Goal: Information Seeking & Learning: Learn about a topic

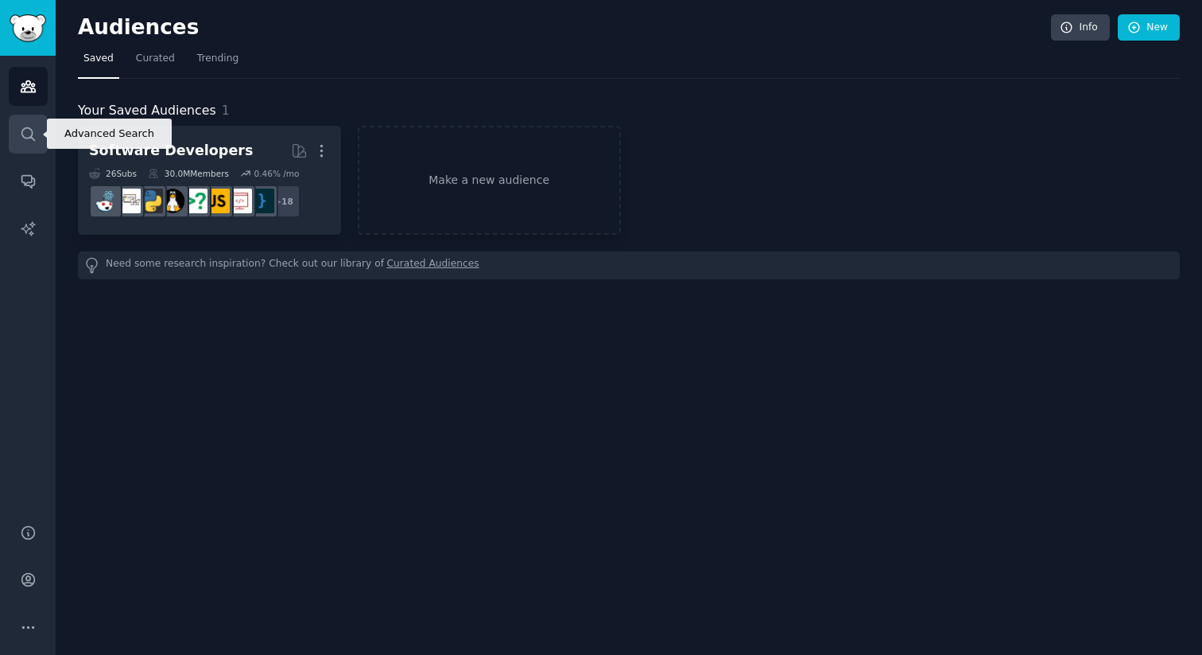
click at [22, 126] on icon "Sidebar" at bounding box center [28, 134] width 17 height 17
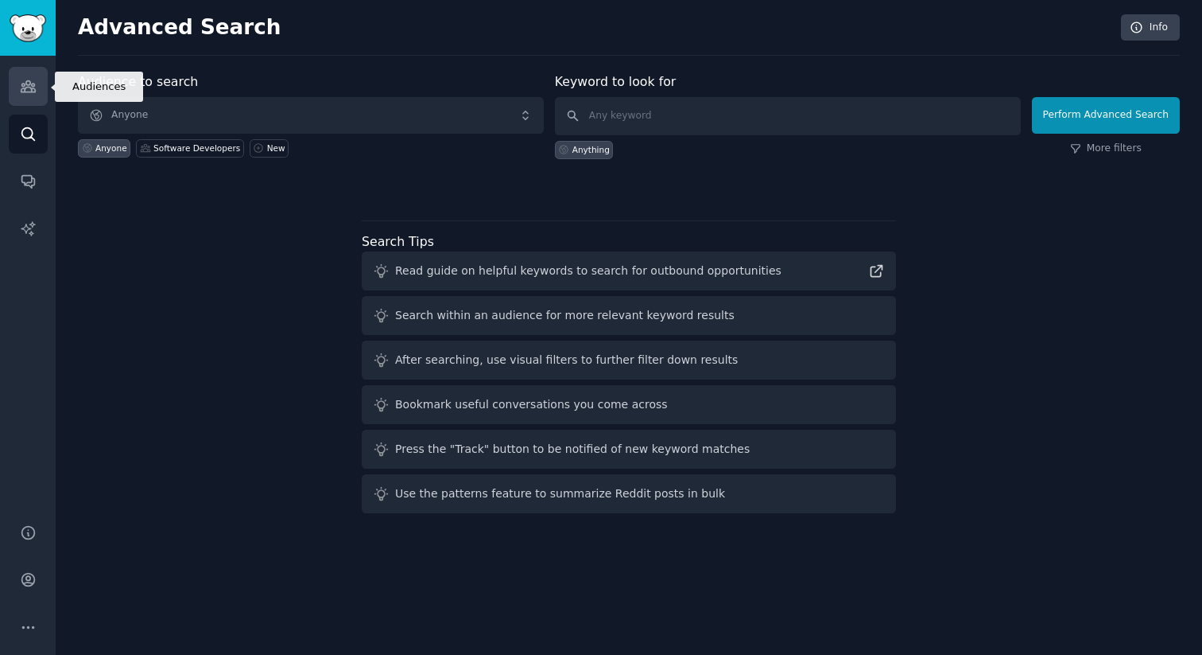
click at [27, 91] on icon "Sidebar" at bounding box center [28, 86] width 14 height 11
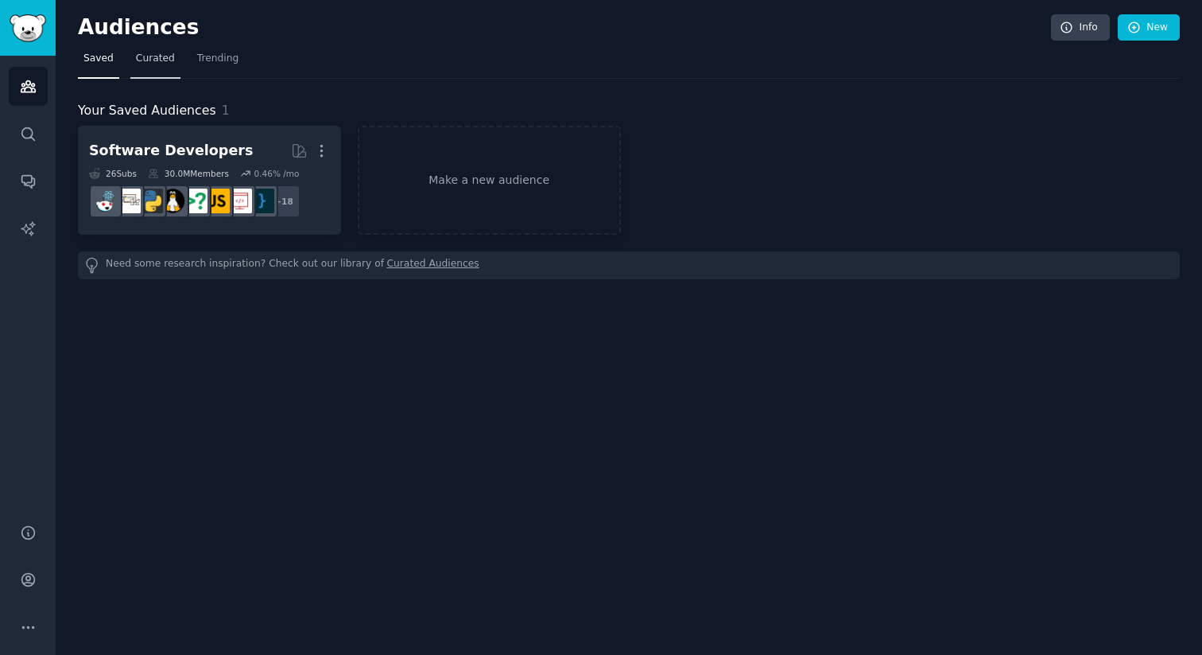
click at [151, 58] on span "Curated" at bounding box center [155, 59] width 39 height 14
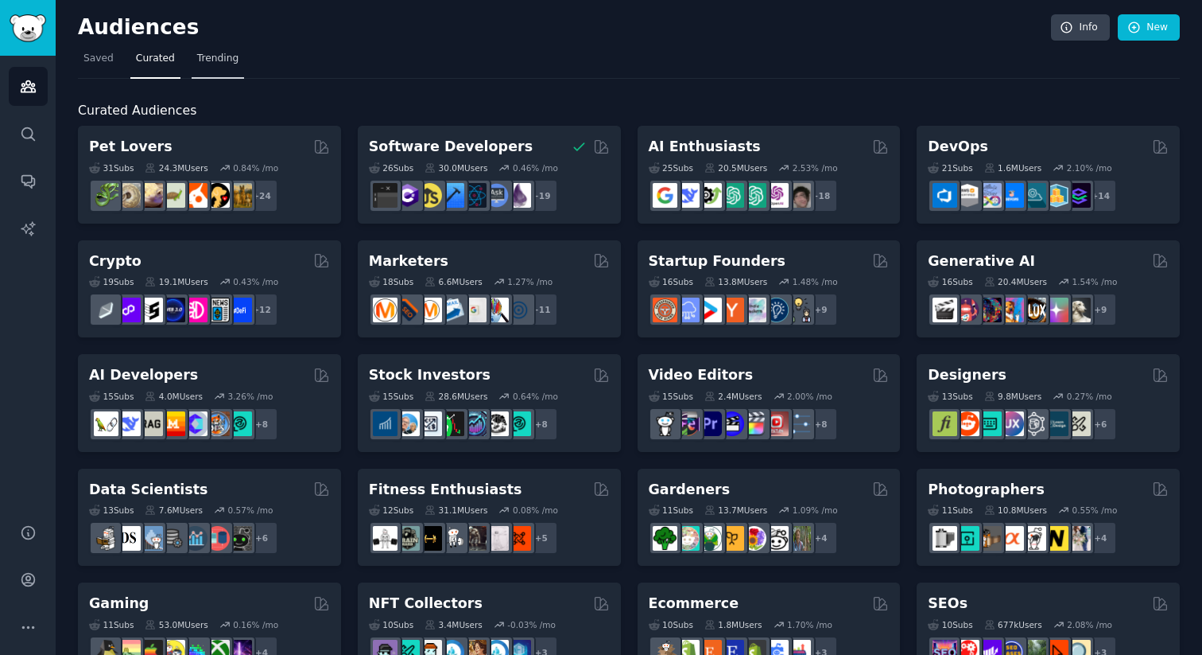
click at [208, 55] on span "Trending" at bounding box center [217, 59] width 41 height 14
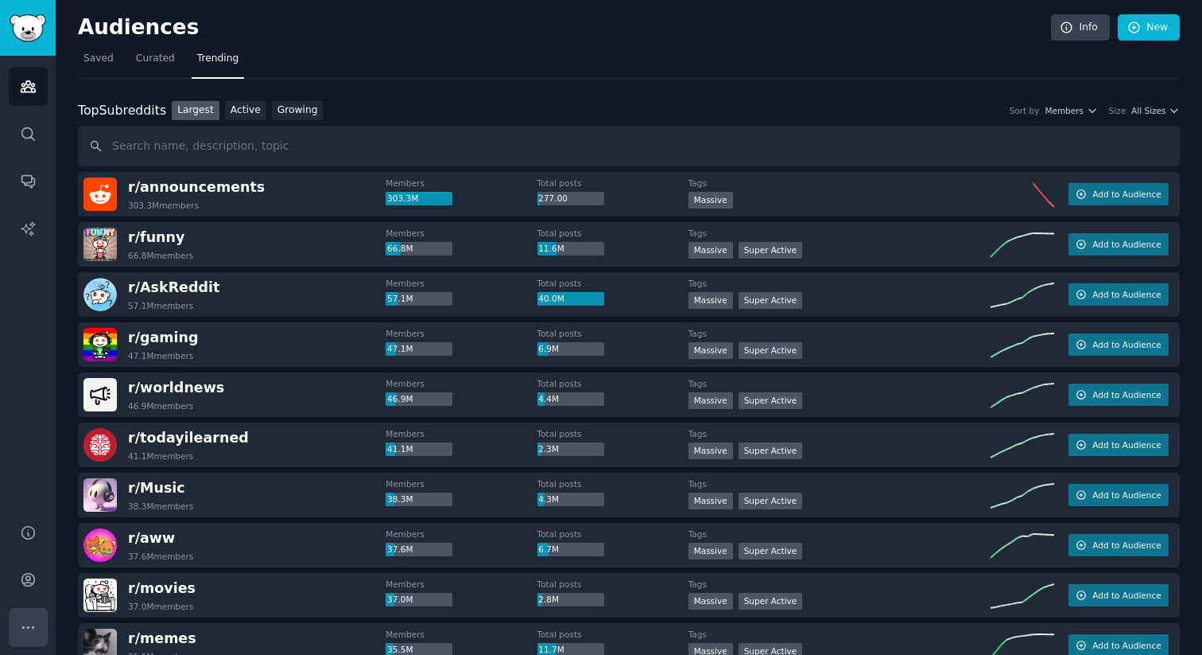
click at [29, 627] on icon "Sidebar" at bounding box center [28, 627] width 17 height 17
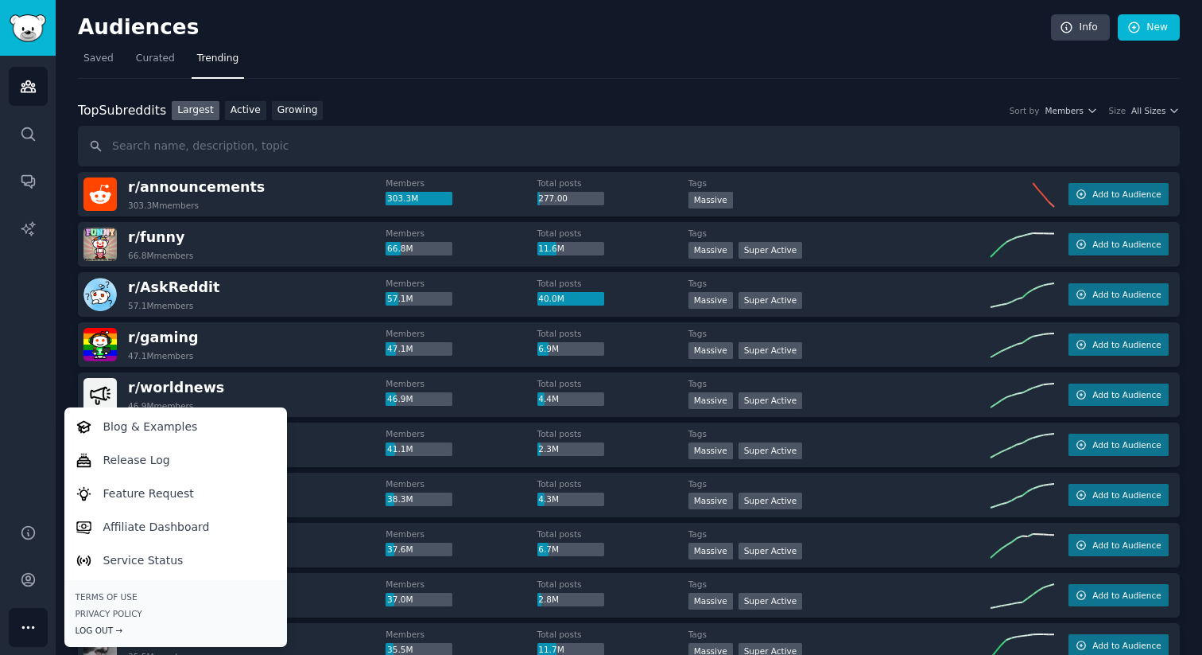
click at [102, 632] on div "Log Out →" at bounding box center [176, 629] width 200 height 11
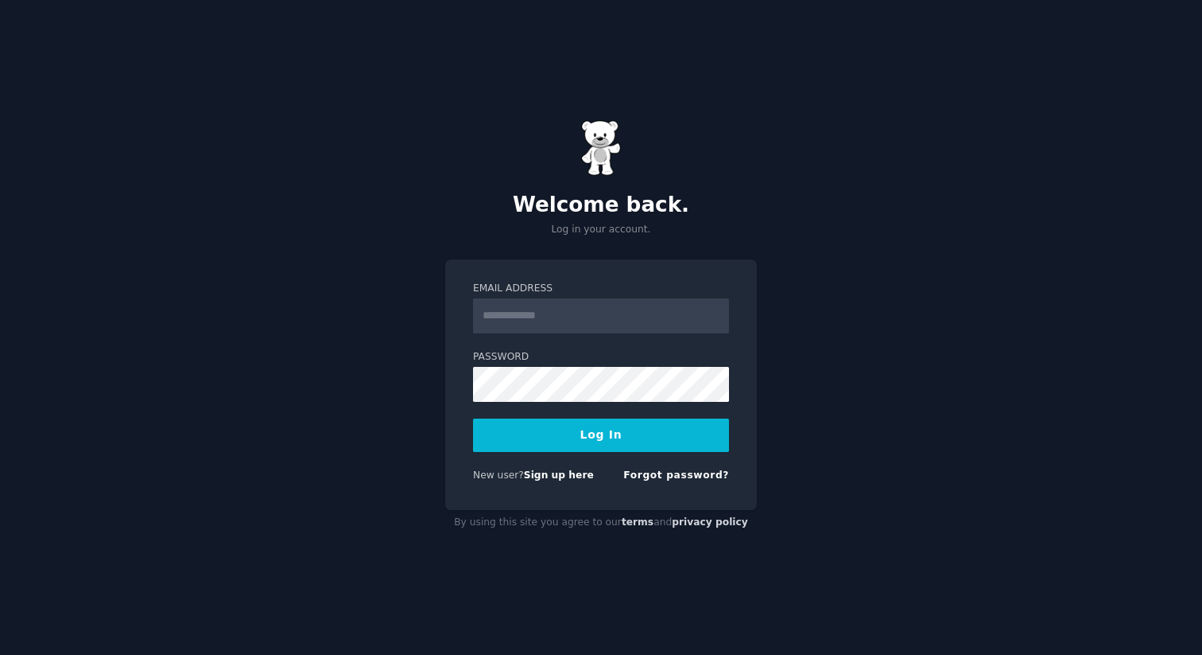
click at [566, 320] on input "Email Address" at bounding box center [601, 315] width 256 height 35
paste input "**********"
type input "**********"
click at [518, 436] on button "Log In" at bounding box center [601, 434] width 256 height 33
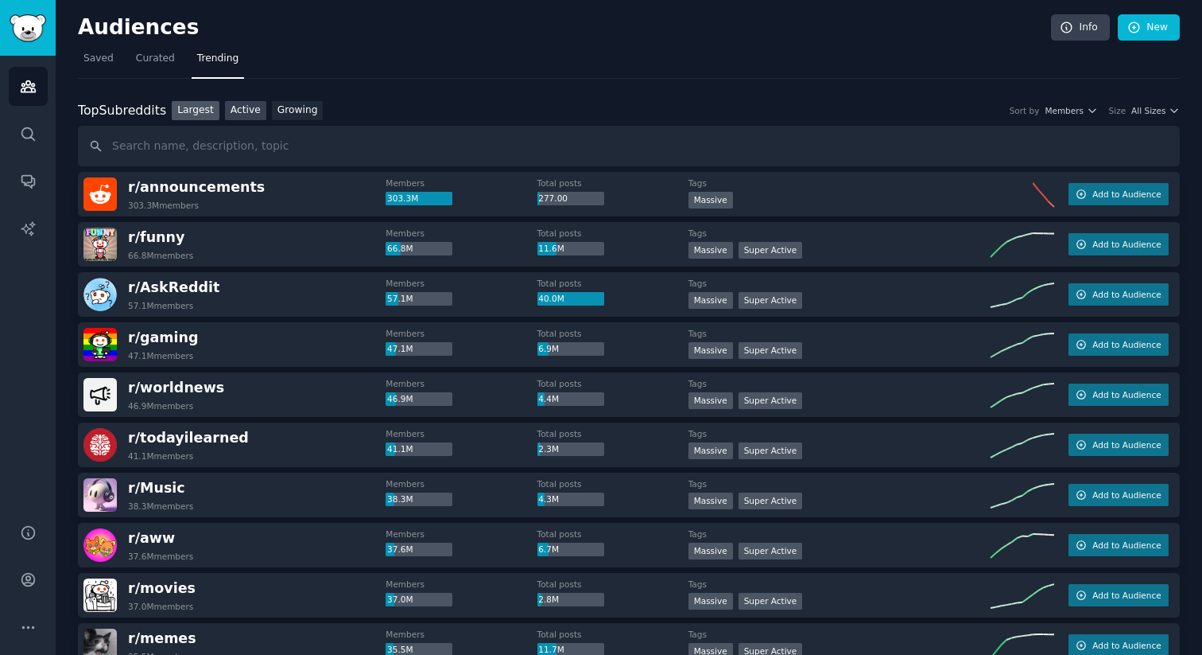
click at [247, 113] on link "Active" at bounding box center [245, 111] width 41 height 20
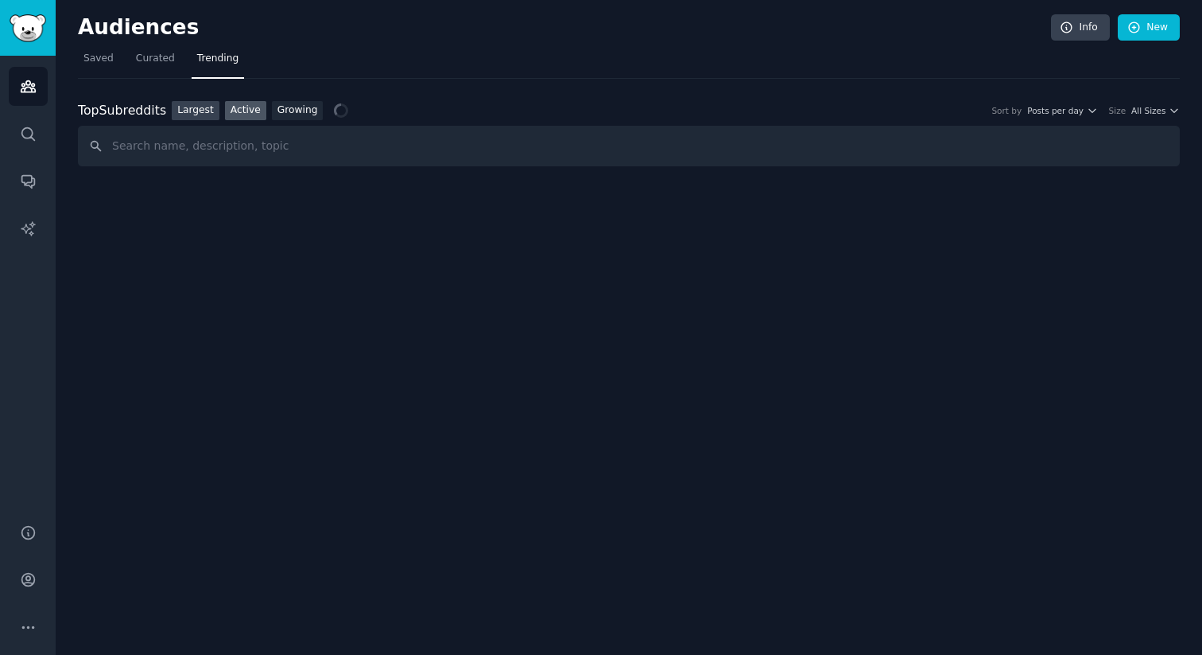
click at [203, 108] on link "Largest" at bounding box center [196, 111] width 48 height 20
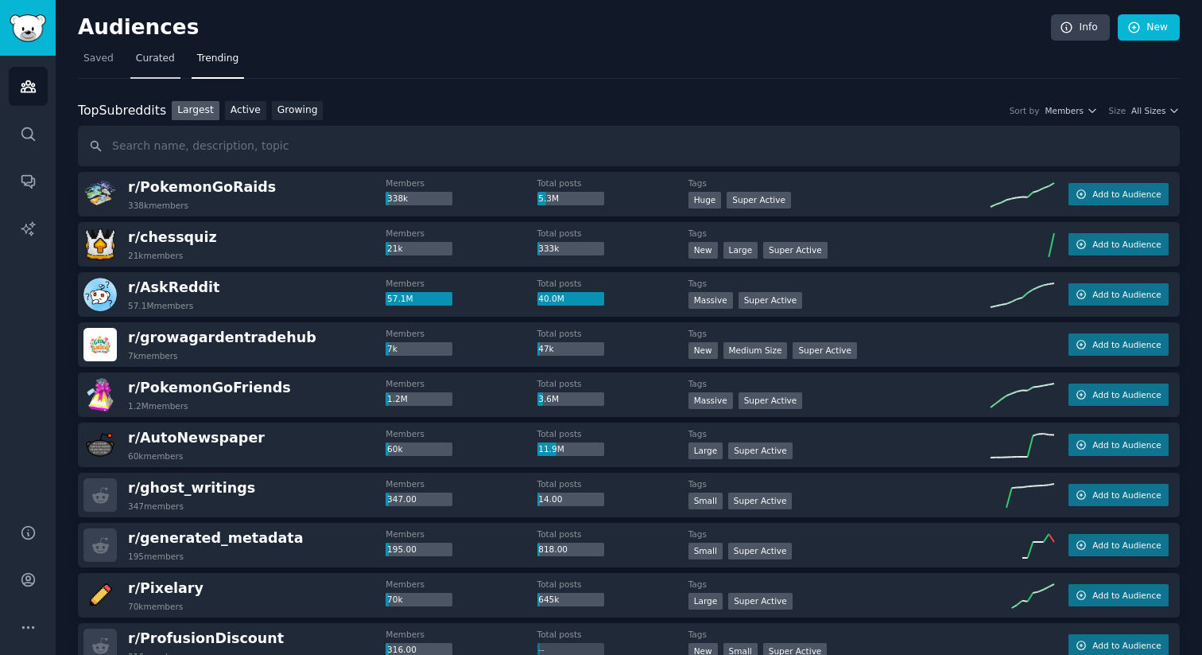
click at [156, 52] on span "Curated" at bounding box center [155, 59] width 39 height 14
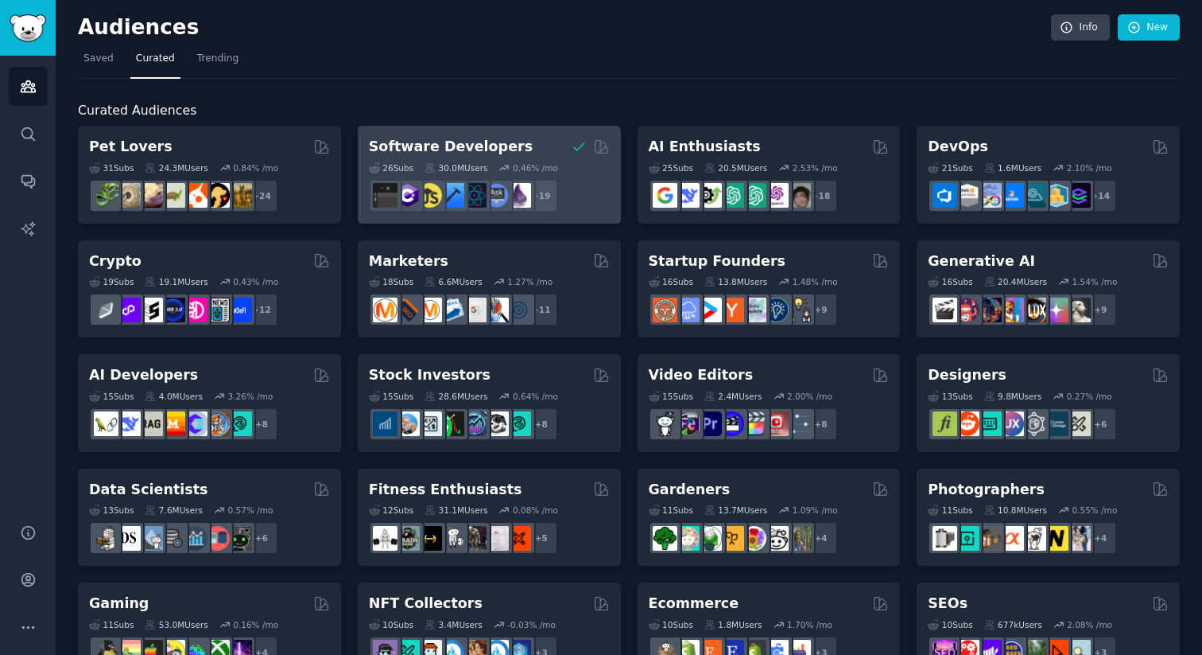
click at [533, 141] on div "Software Developers" at bounding box center [489, 147] width 241 height 20
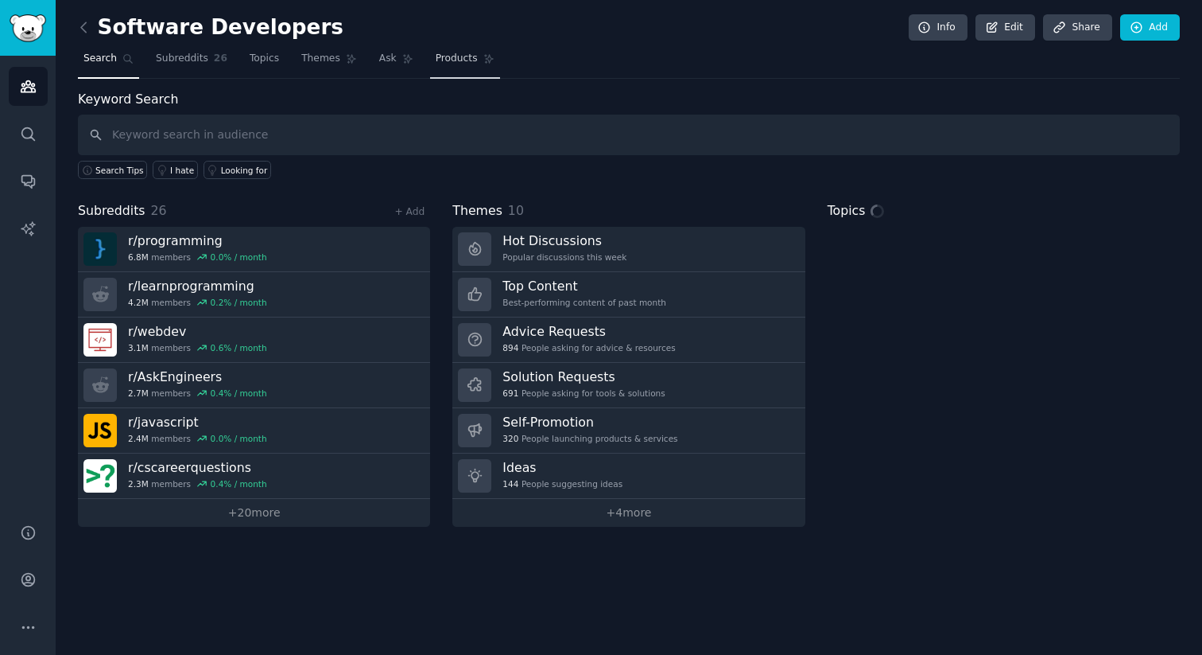
click at [453, 55] on span "Products" at bounding box center [457, 59] width 42 height 14
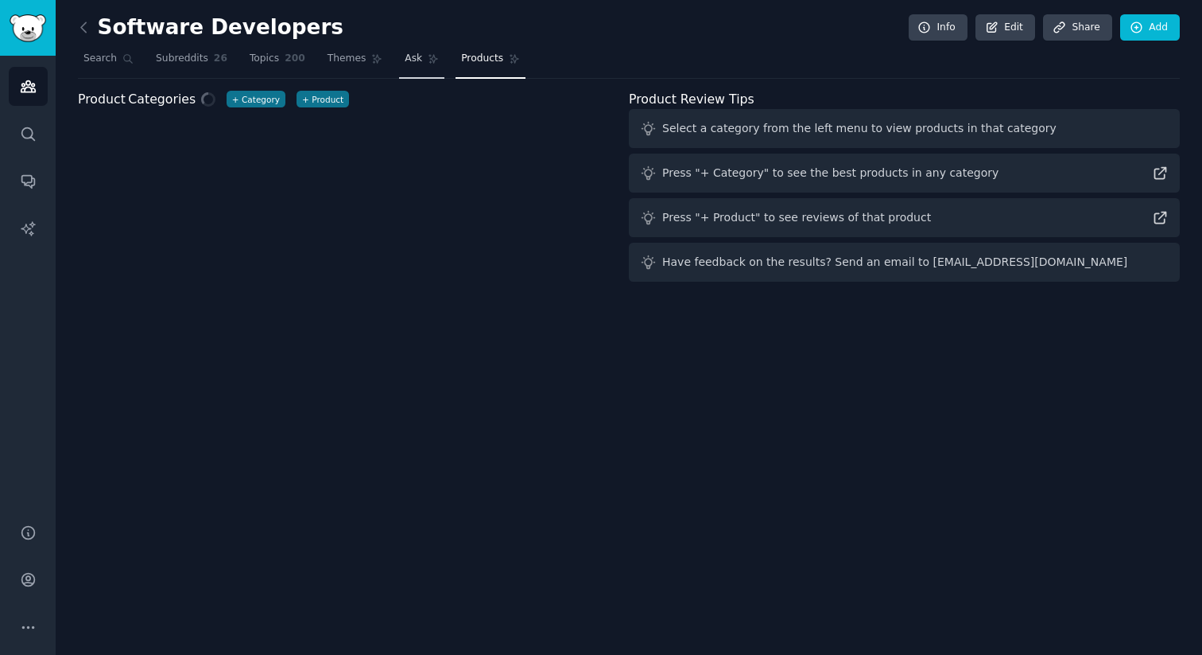
click at [405, 56] on span "Ask" at bounding box center [413, 59] width 17 height 14
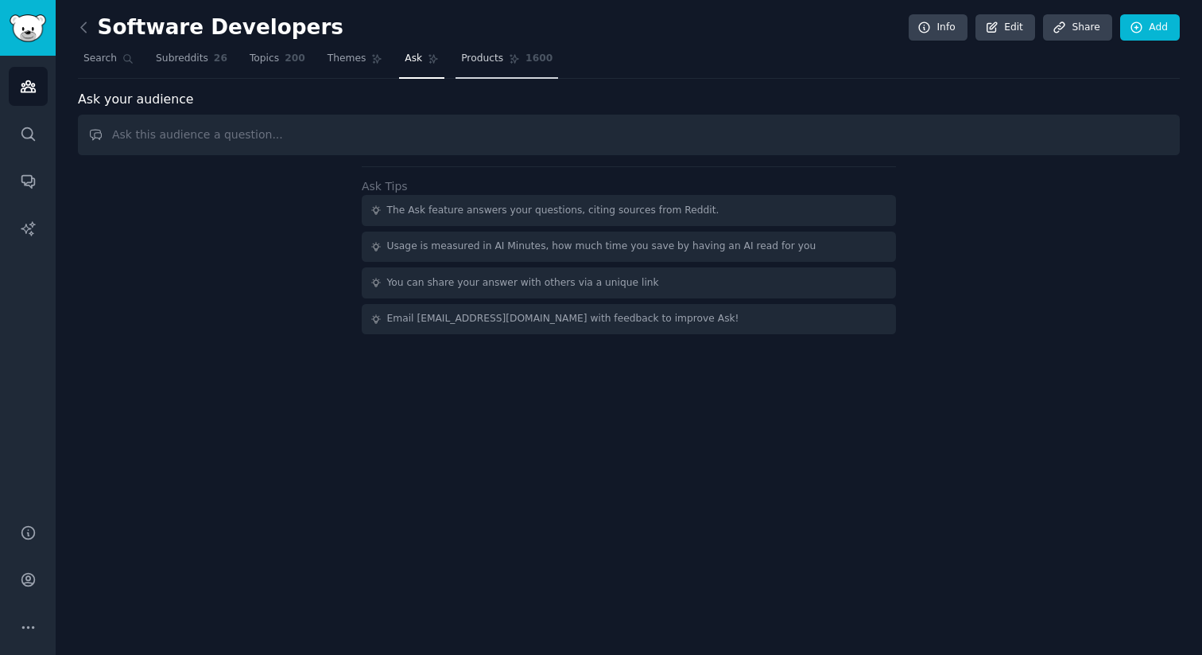
click at [489, 56] on span "Products" at bounding box center [482, 59] width 42 height 14
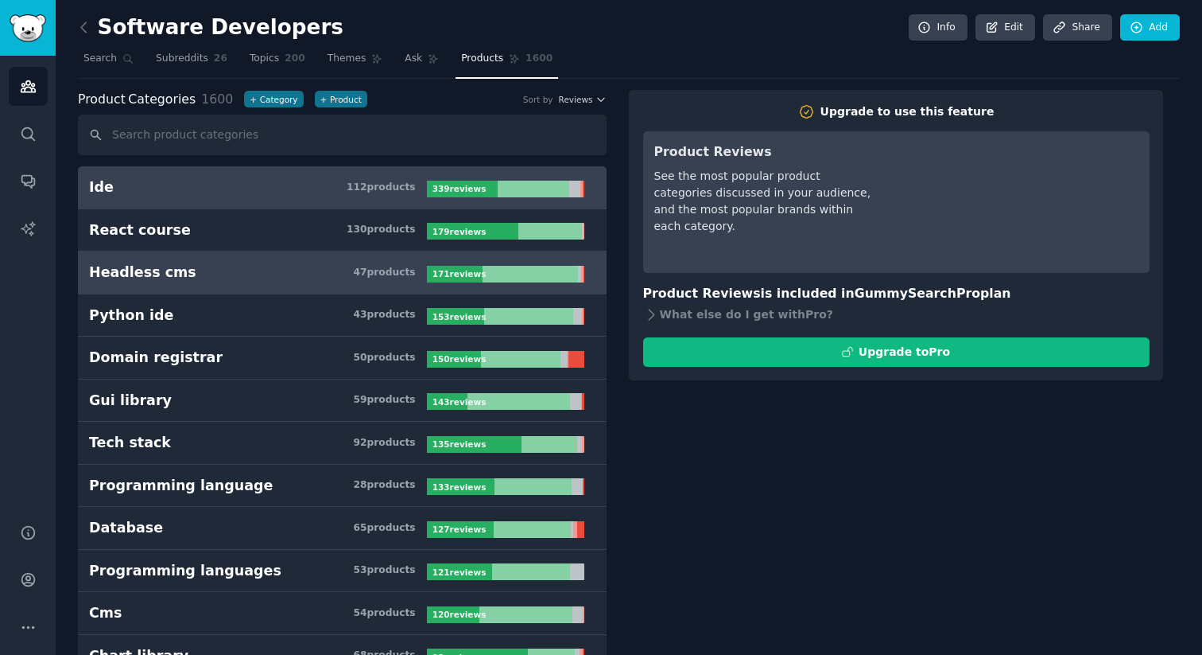
click at [254, 284] on link "Headless cms 47 product s 171 review s" at bounding box center [342, 272] width 529 height 43
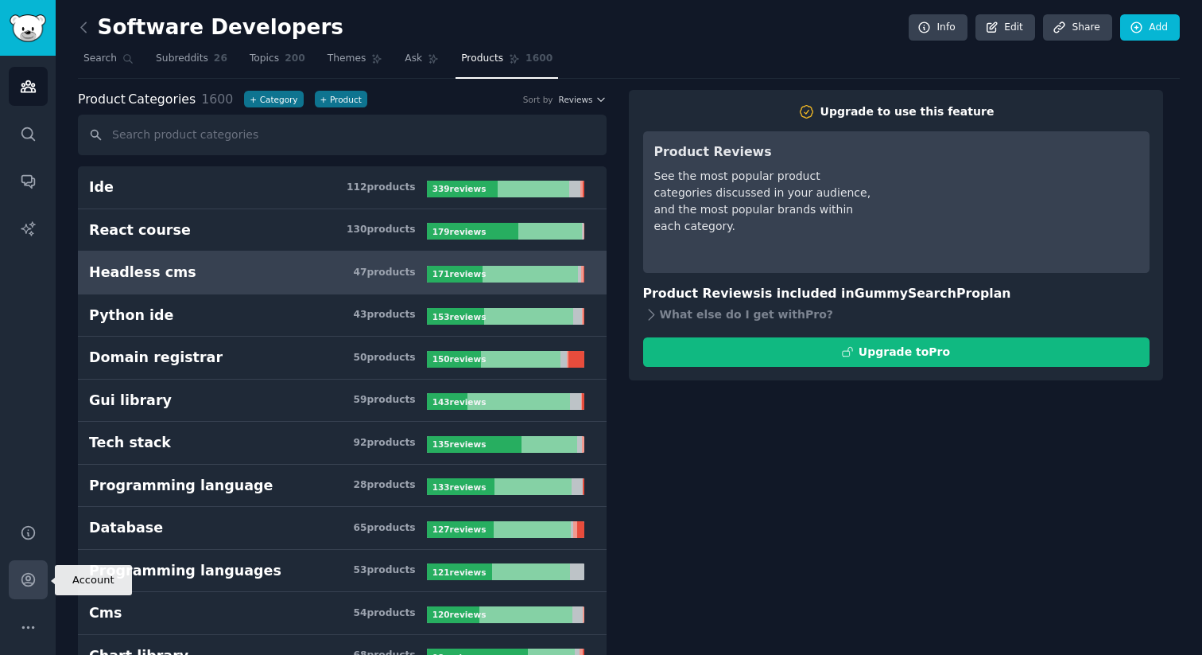
click at [21, 571] on icon "Sidebar" at bounding box center [28, 579] width 17 height 17
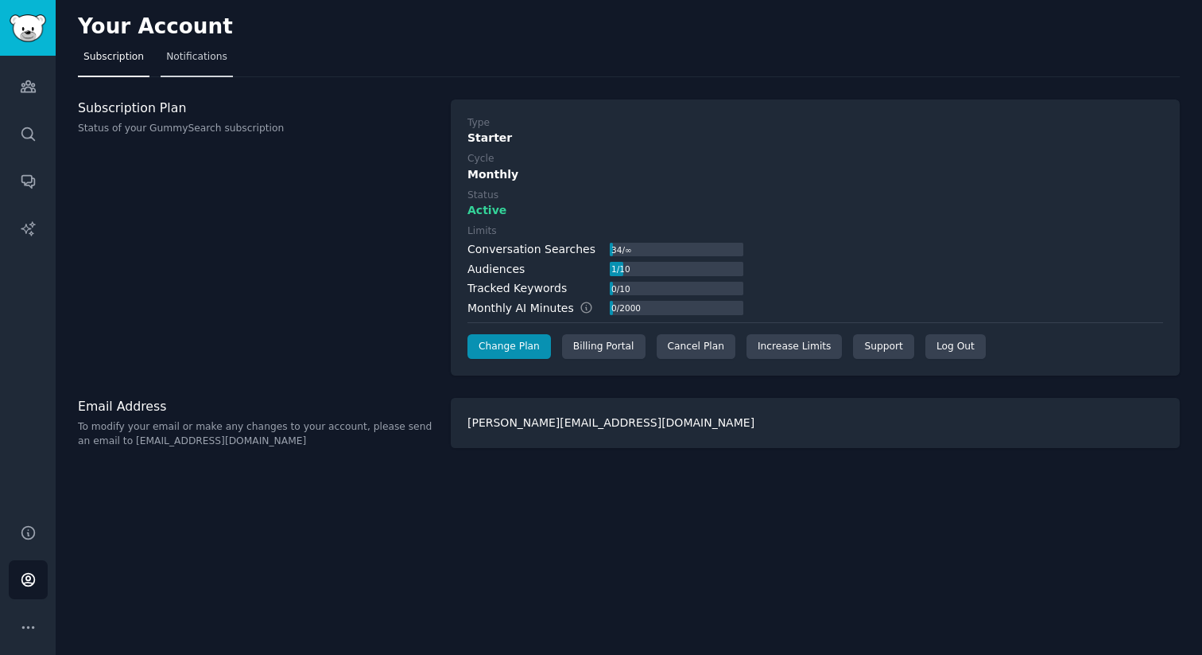
click at [196, 62] on span "Notifications" at bounding box center [196, 57] width 61 height 14
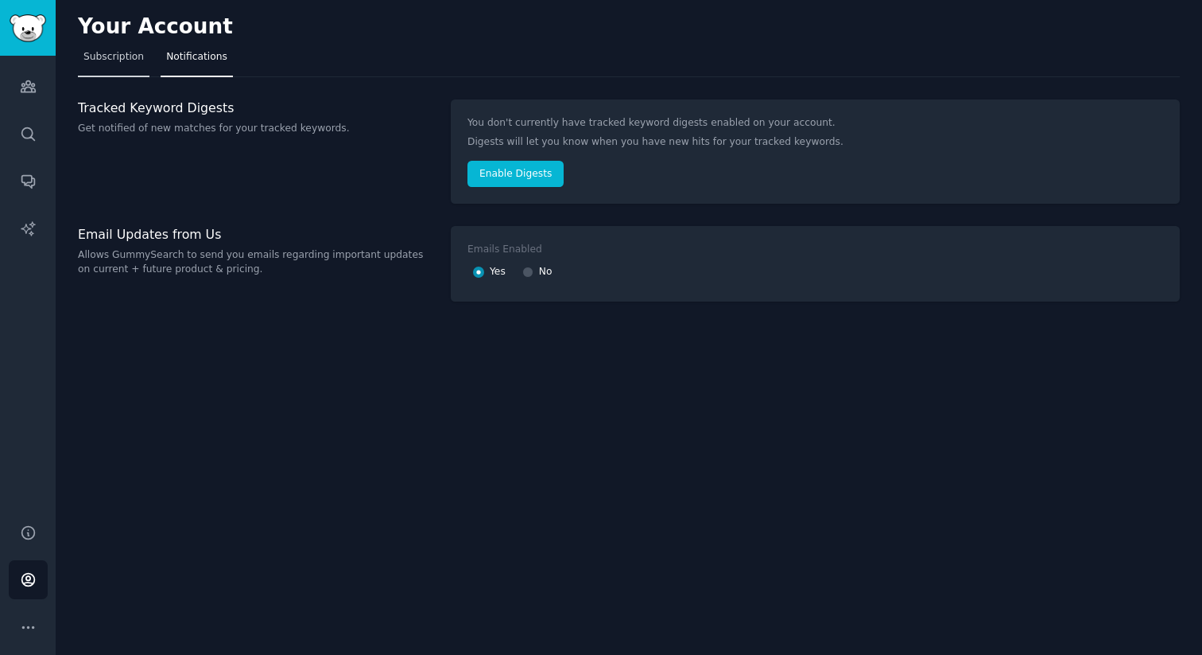
click at [114, 57] on span "Subscription" at bounding box center [114, 57] width 60 height 14
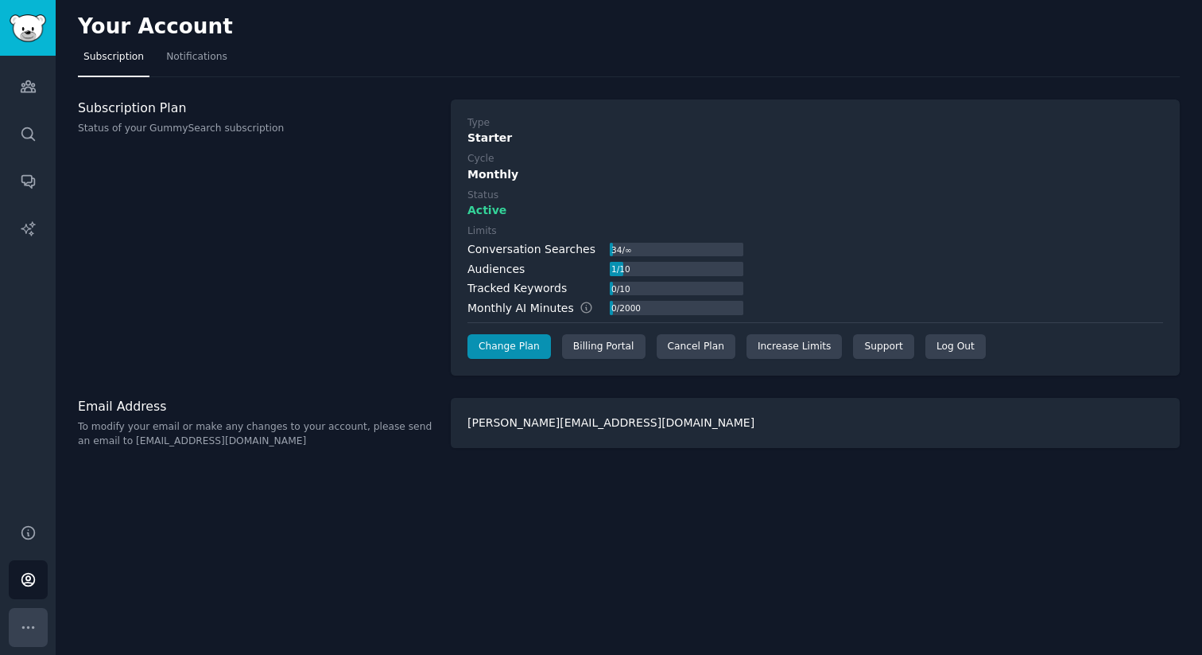
click at [29, 625] on icon "Sidebar" at bounding box center [28, 627] width 17 height 17
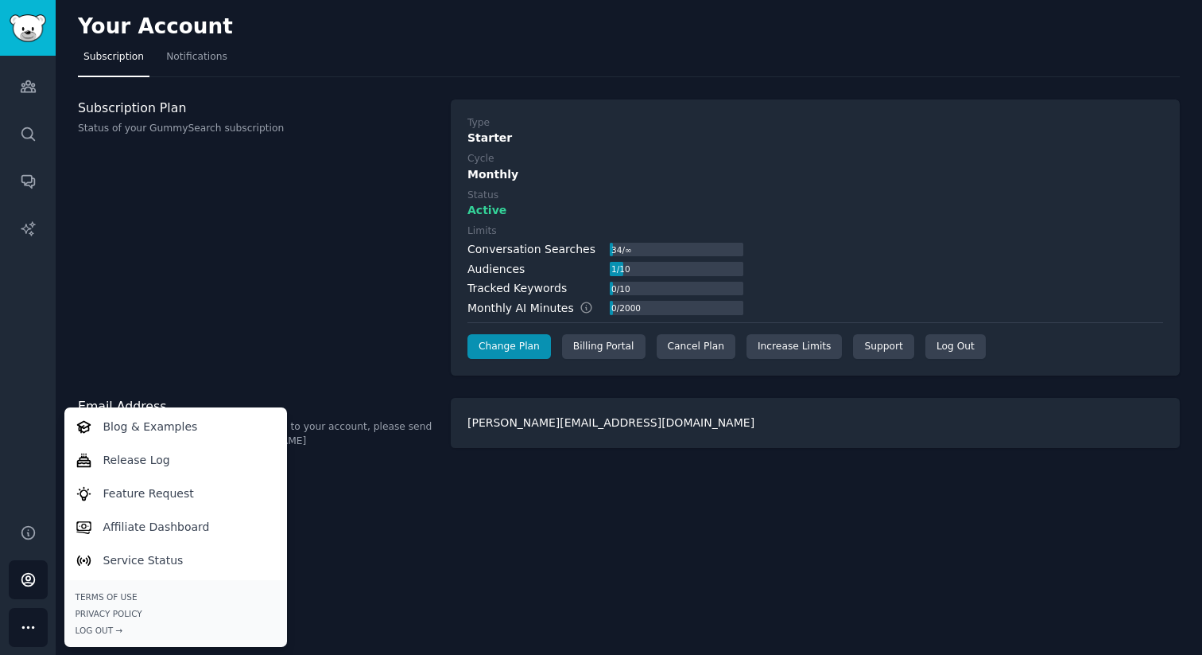
click at [95, 223] on div "Subscription Plan Status of your GummySearch subscription" at bounding box center [256, 237] width 356 height 277
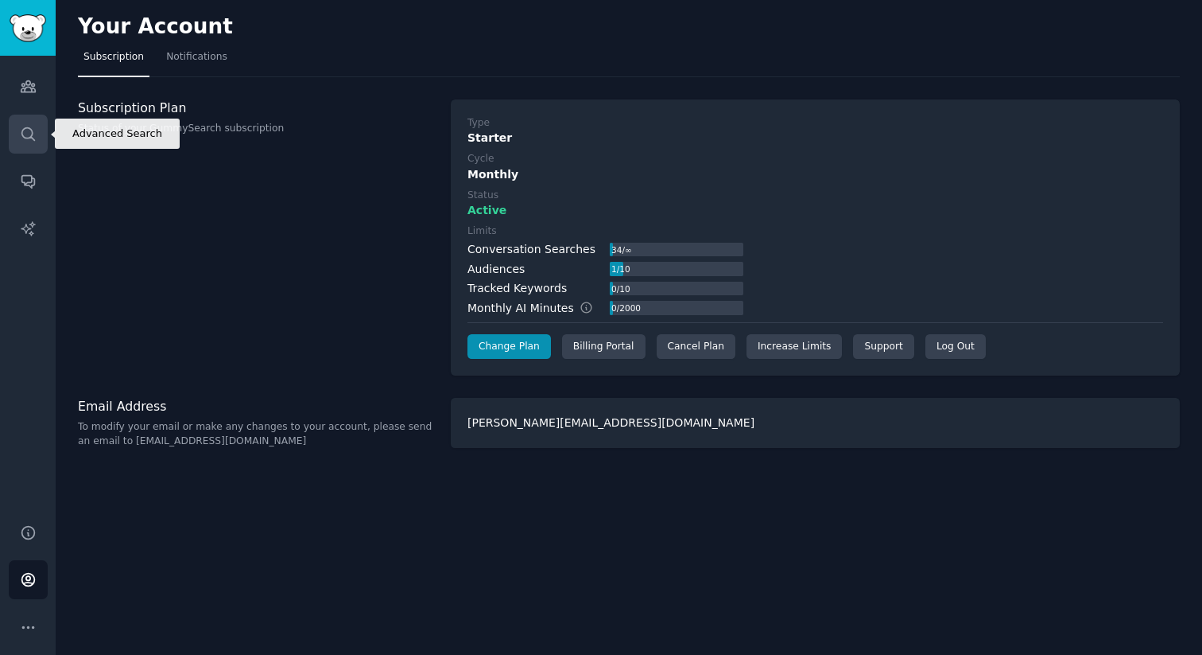
click at [27, 128] on icon "Sidebar" at bounding box center [28, 134] width 17 height 17
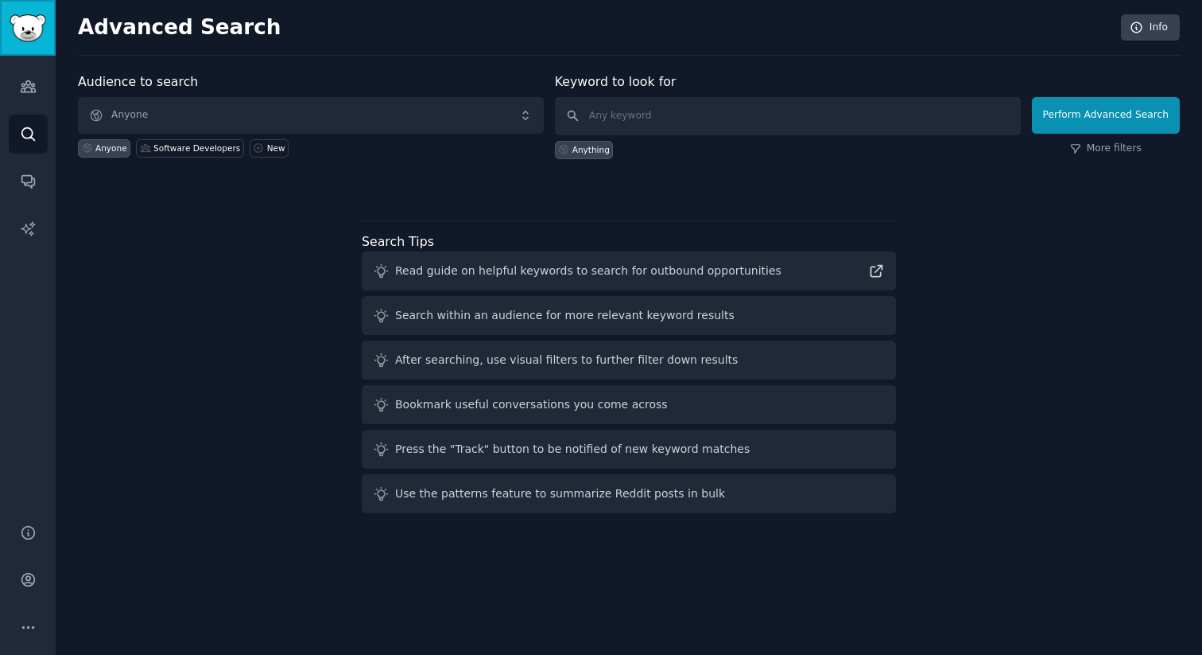
click at [31, 31] on img "Sidebar" at bounding box center [28, 28] width 37 height 28
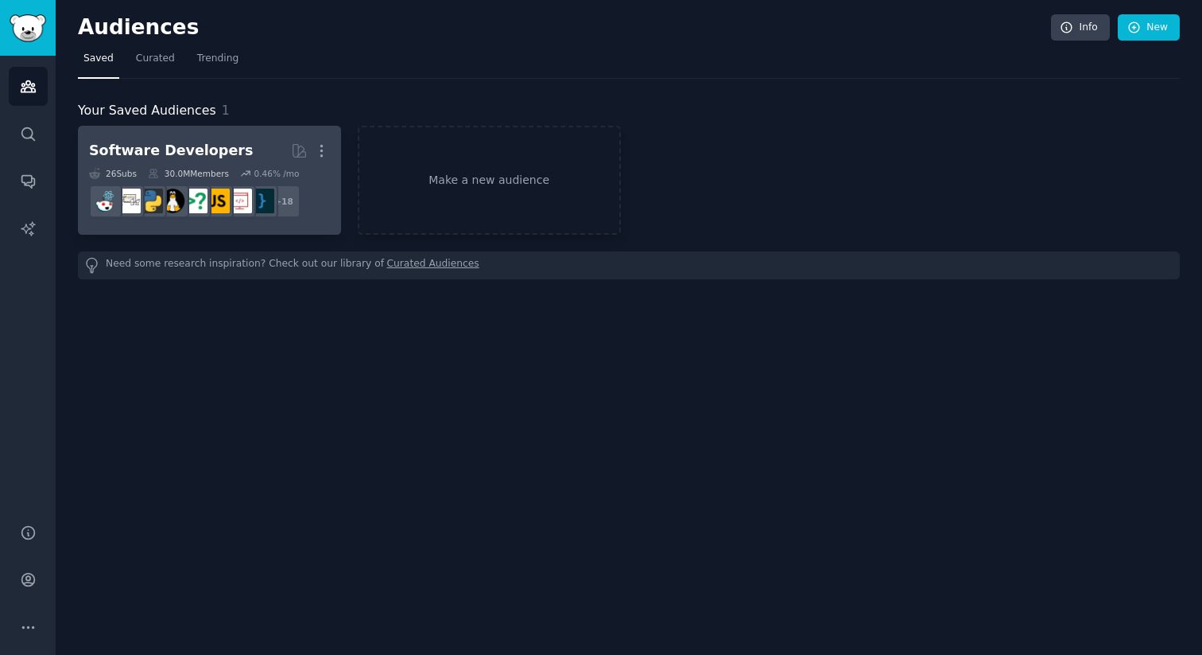
click at [161, 144] on div "Software Developers" at bounding box center [171, 151] width 164 height 20
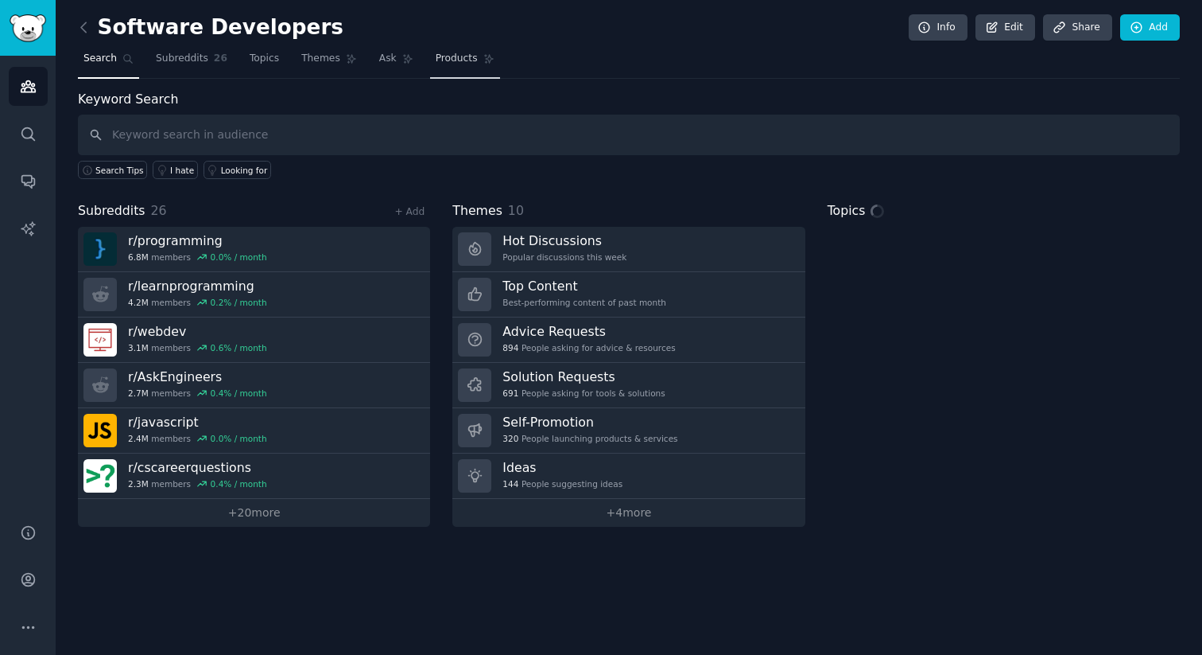
click at [443, 65] on link "Products" at bounding box center [465, 62] width 70 height 33
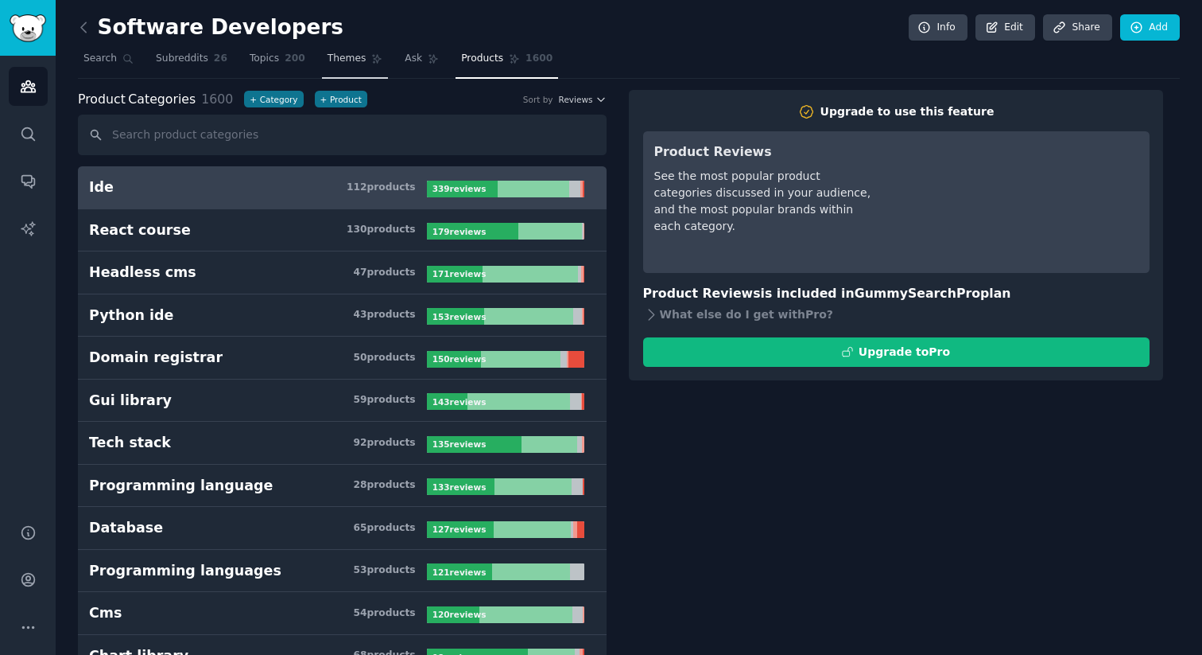
click at [336, 62] on span "Themes" at bounding box center [347, 59] width 39 height 14
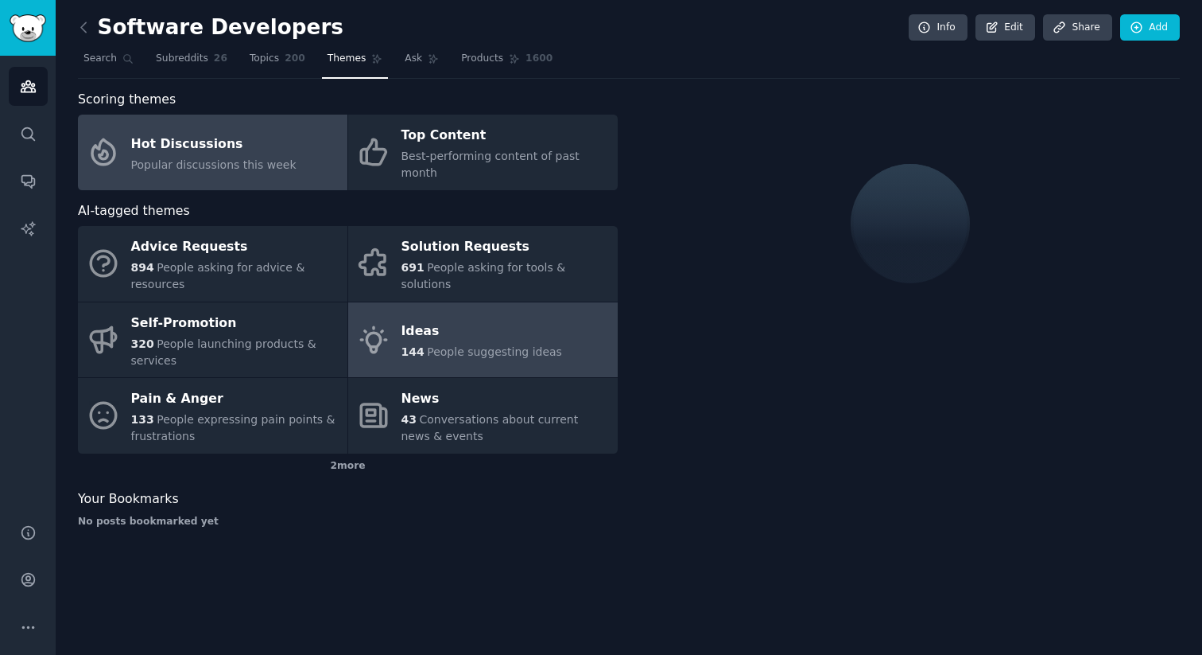
click at [464, 345] on span "People suggesting ideas" at bounding box center [494, 351] width 135 height 13
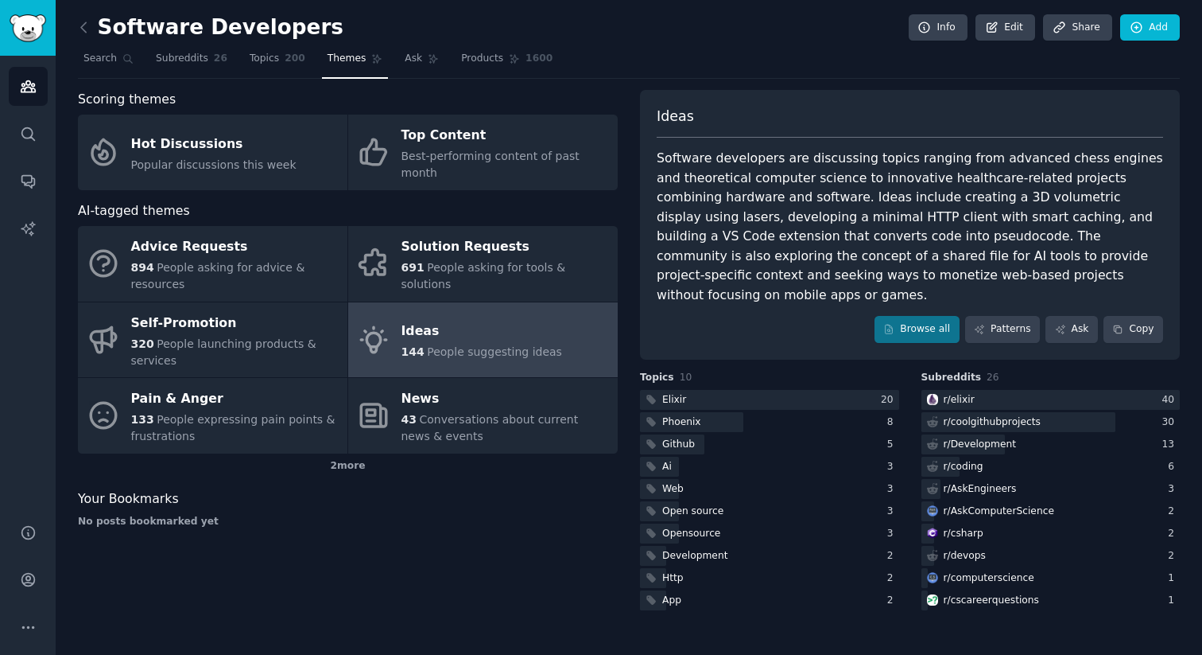
click at [779, 371] on h3 "Topics 10" at bounding box center [769, 378] width 259 height 14
click at [785, 390] on div at bounding box center [769, 400] width 259 height 20
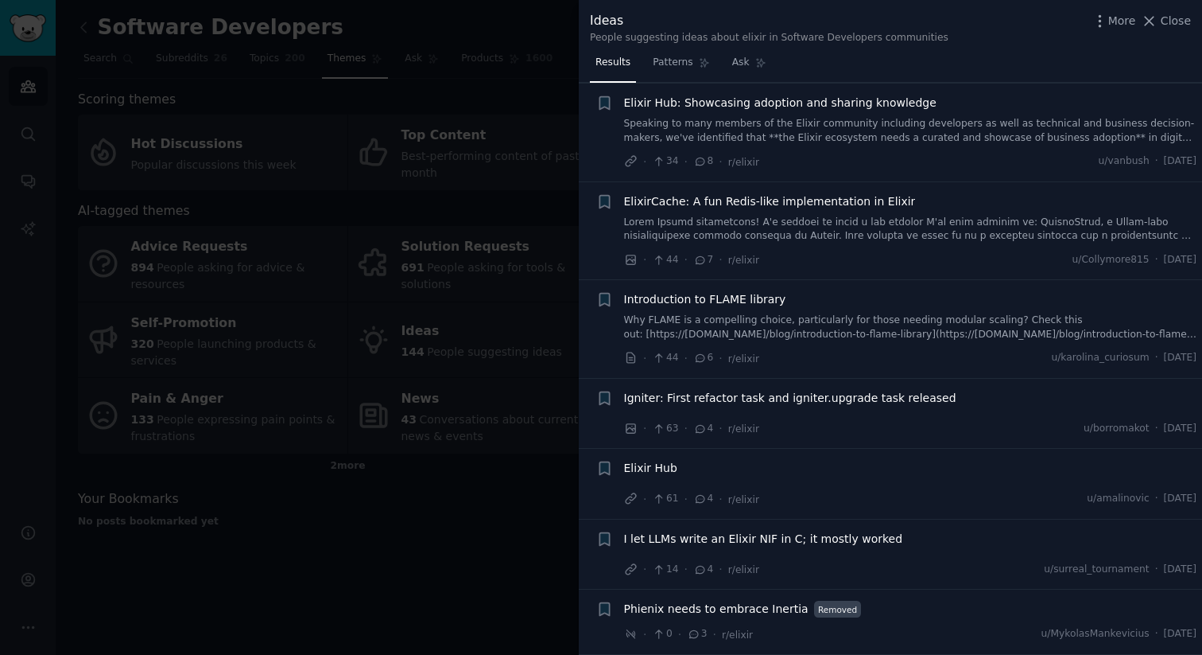
scroll to position [1144, 0]
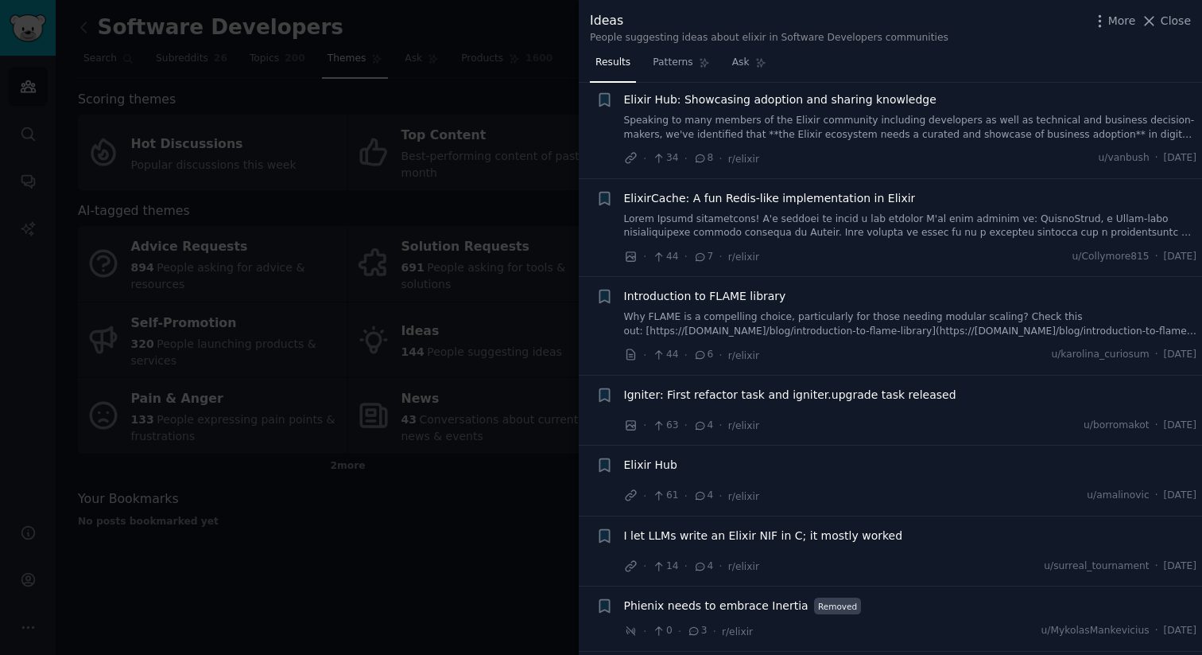
click at [660, 461] on span "Elixir Hub" at bounding box center [650, 464] width 53 height 17
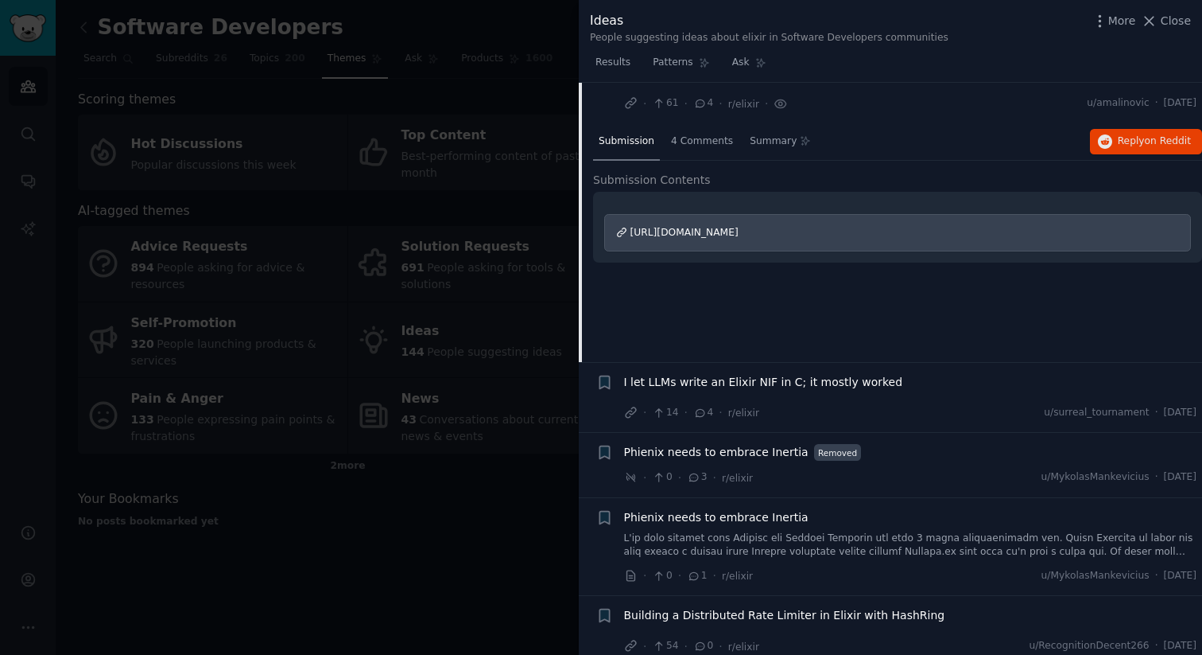
scroll to position [1548, 0]
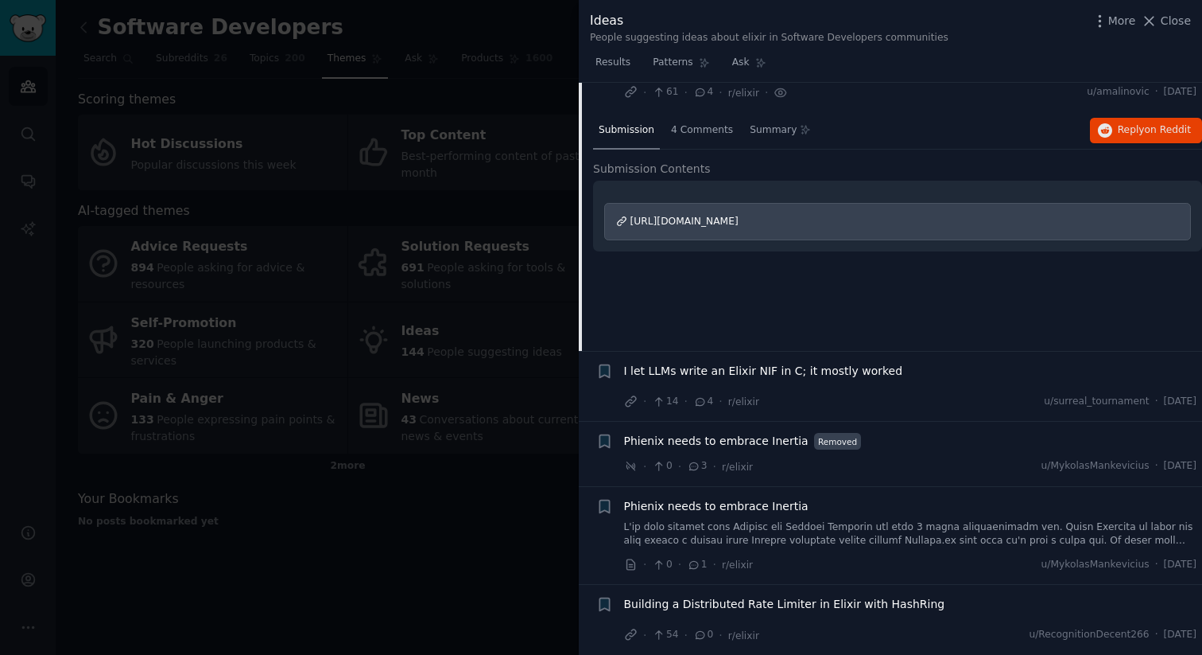
click at [496, 361] on div at bounding box center [601, 327] width 1202 height 655
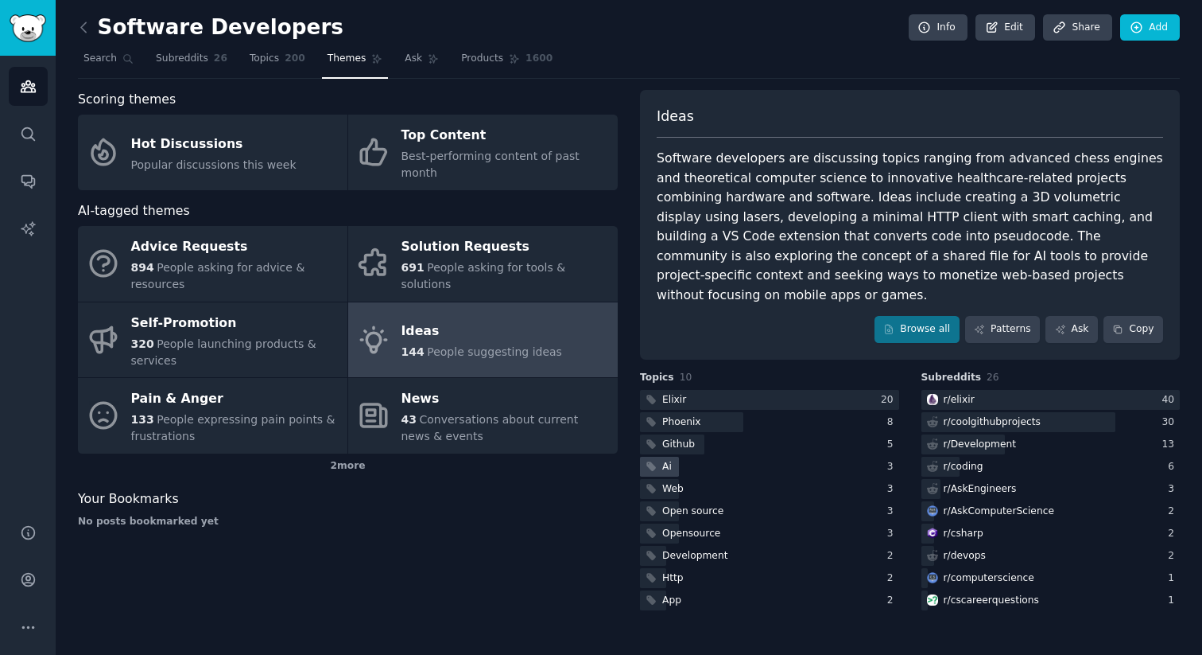
click at [673, 456] on div "Ai" at bounding box center [657, 466] width 34 height 20
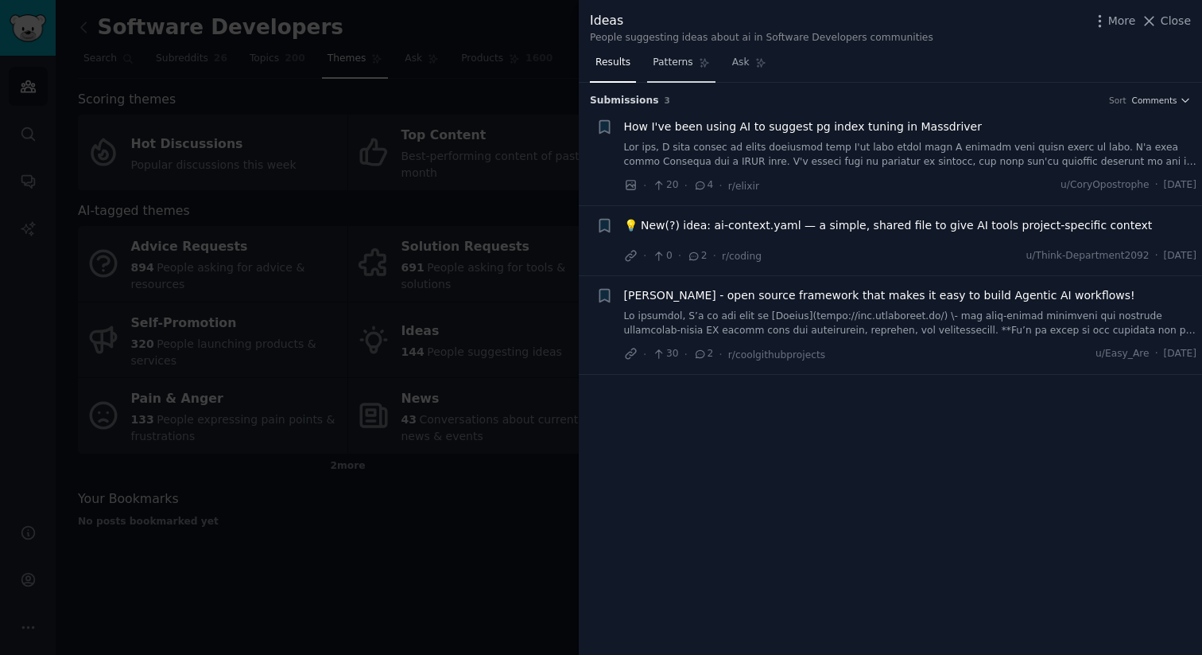
click at [682, 66] on span "Patterns" at bounding box center [673, 63] width 40 height 14
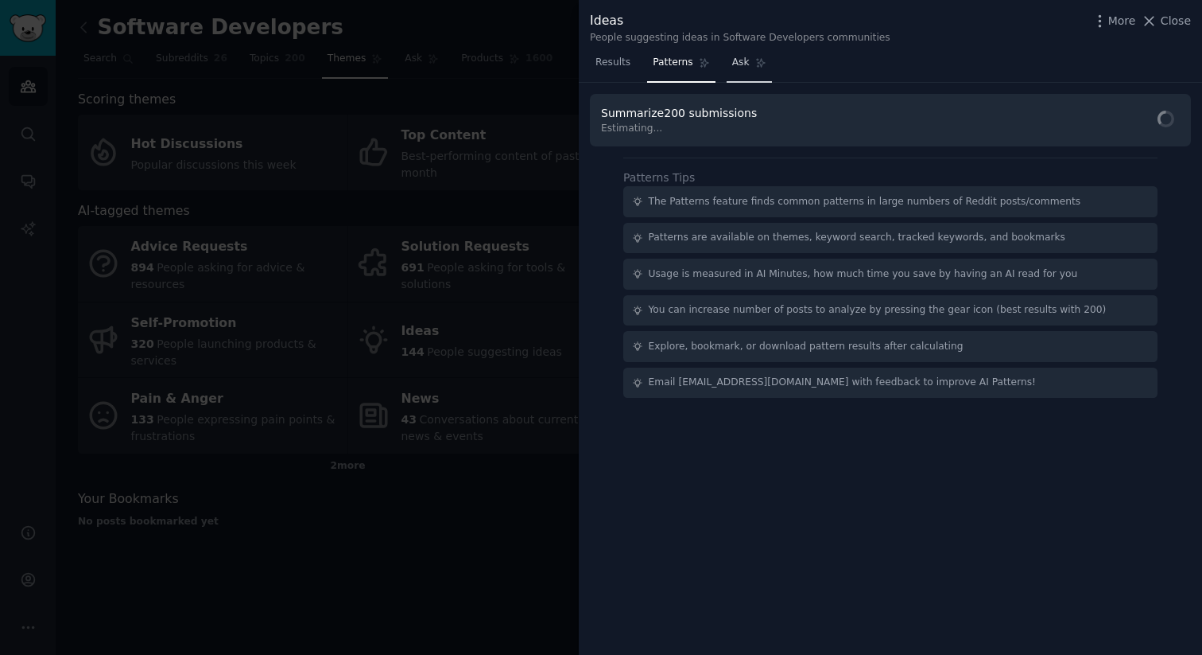
click at [727, 68] on link "Ask" at bounding box center [749, 66] width 45 height 33
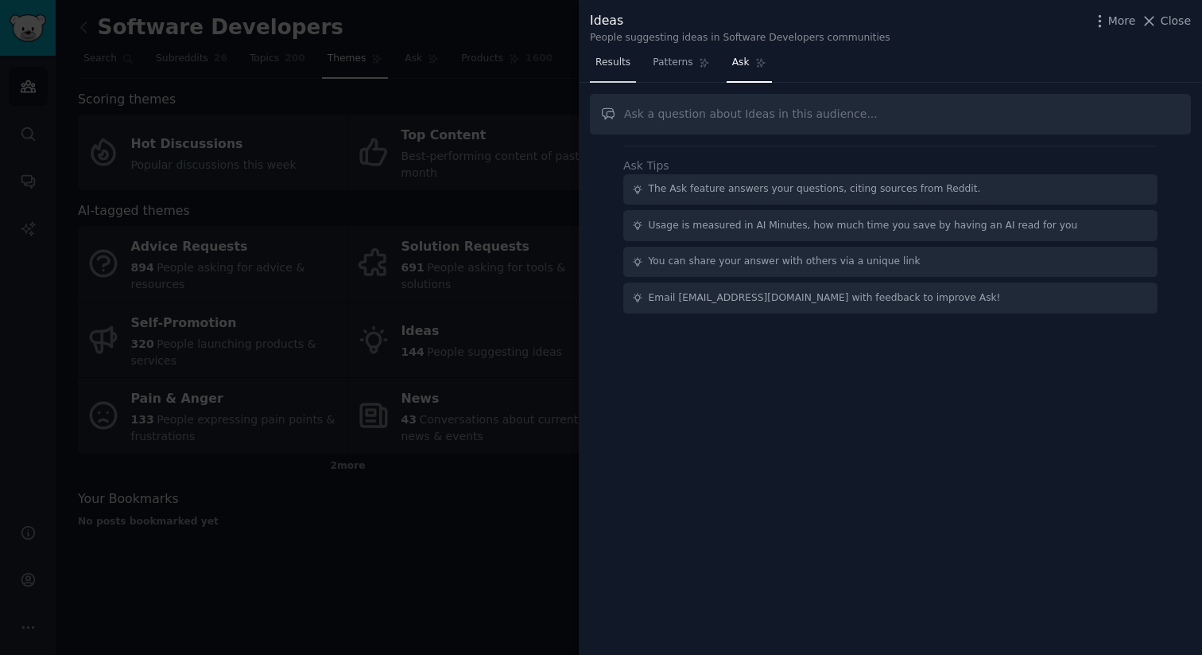
click at [623, 56] on span "Results" at bounding box center [613, 63] width 35 height 14
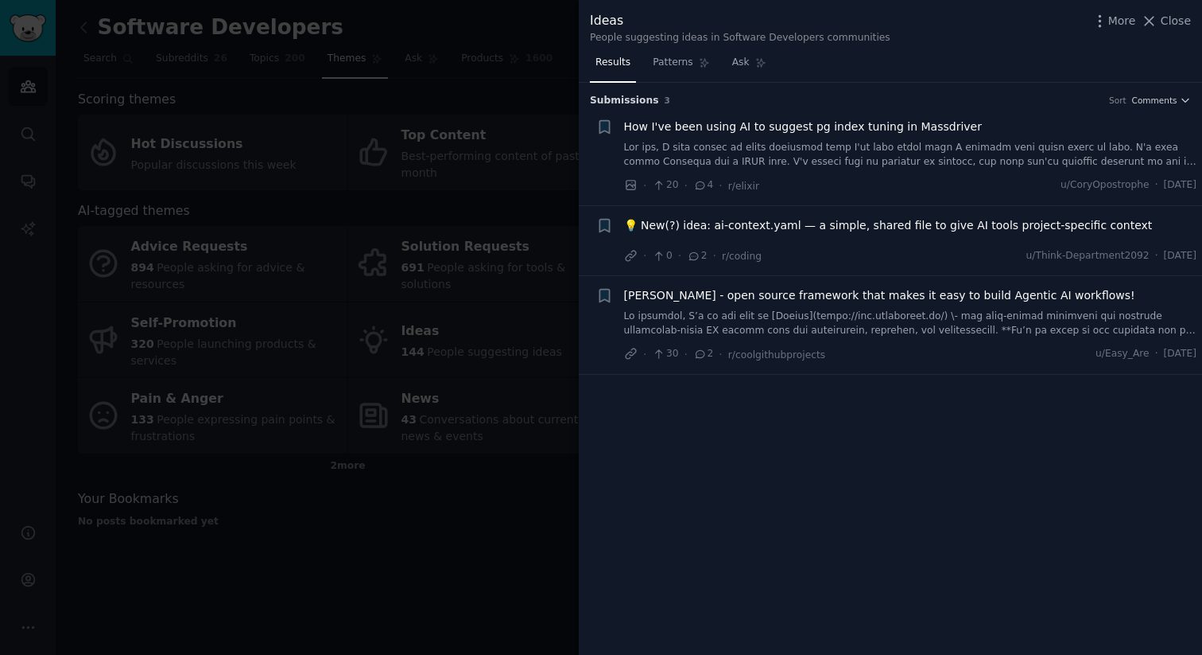
click at [549, 53] on div at bounding box center [601, 327] width 1202 height 655
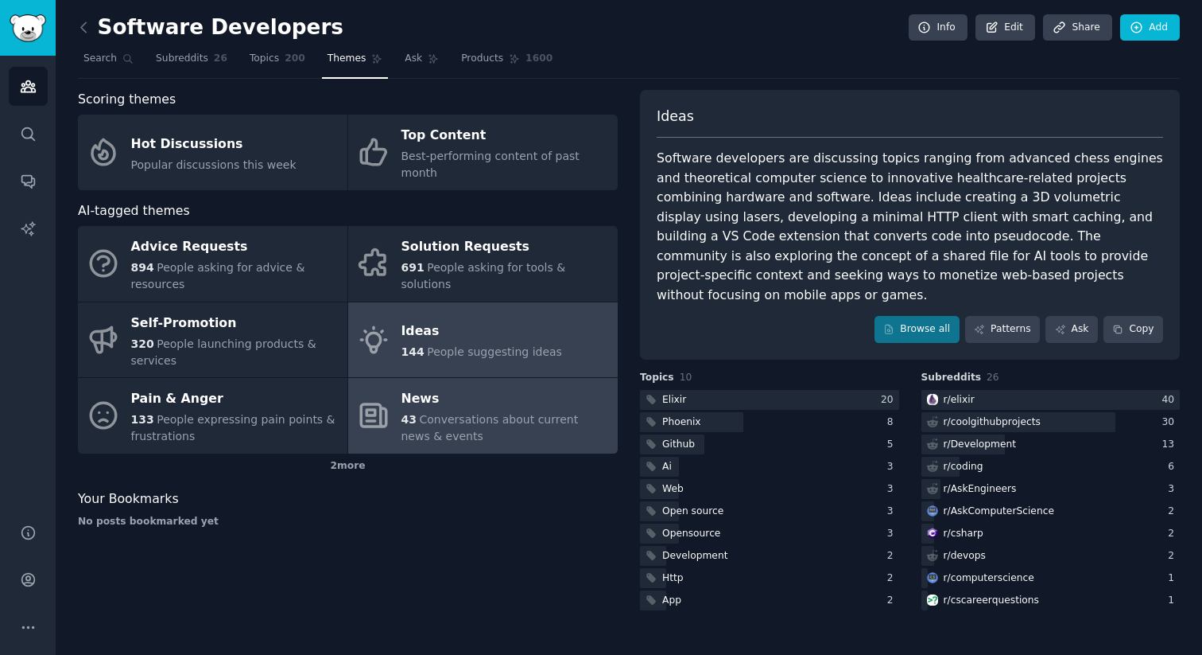
click at [536, 419] on div "43 Conversations about current news & events" at bounding box center [506, 427] width 208 height 33
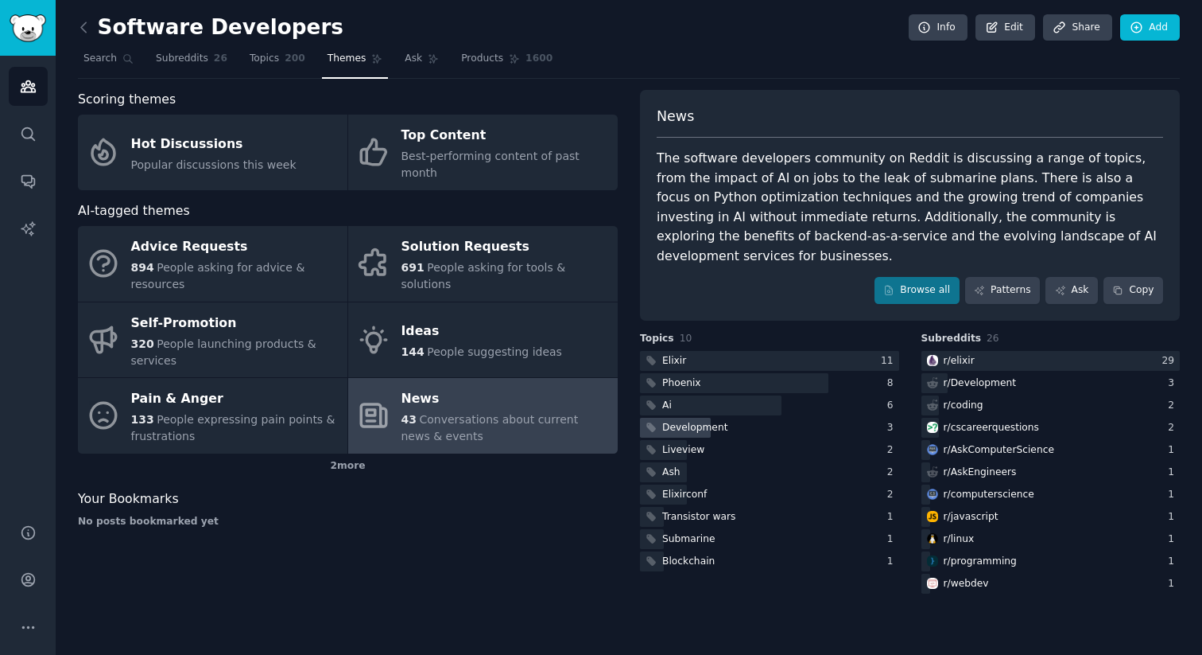
click at [776, 418] on div "Development" at bounding box center [769, 428] width 259 height 20
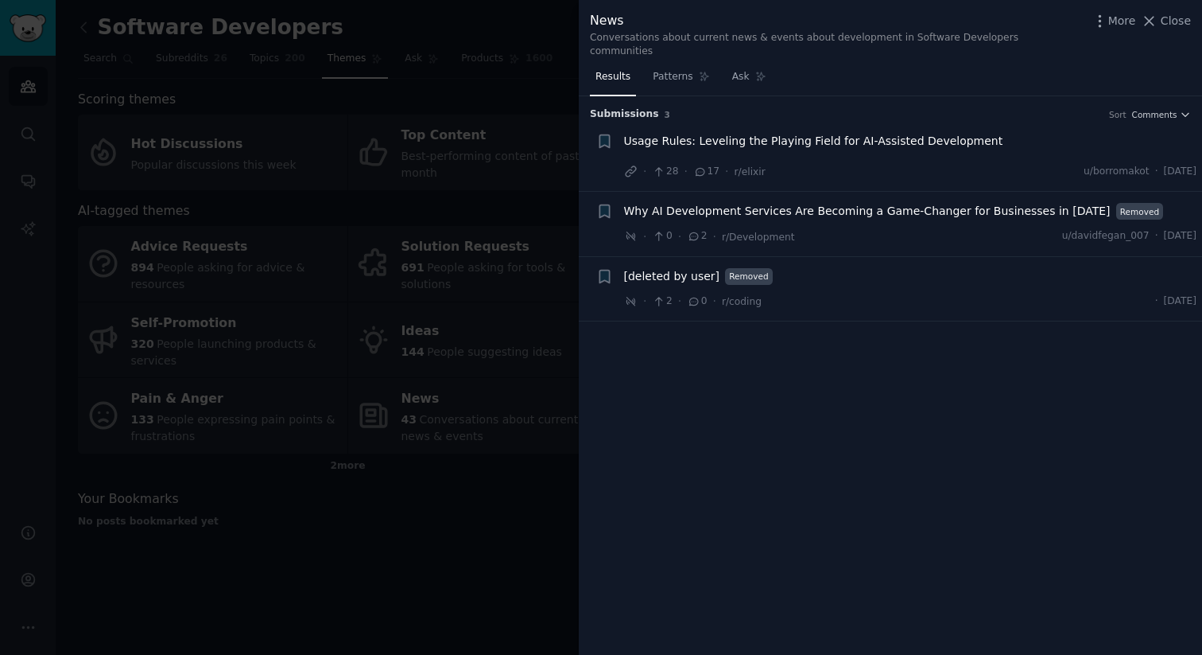
click at [818, 133] on span "Usage Rules: Leveling the Playing Field for AI-Assisted Development" at bounding box center [813, 141] width 379 height 17
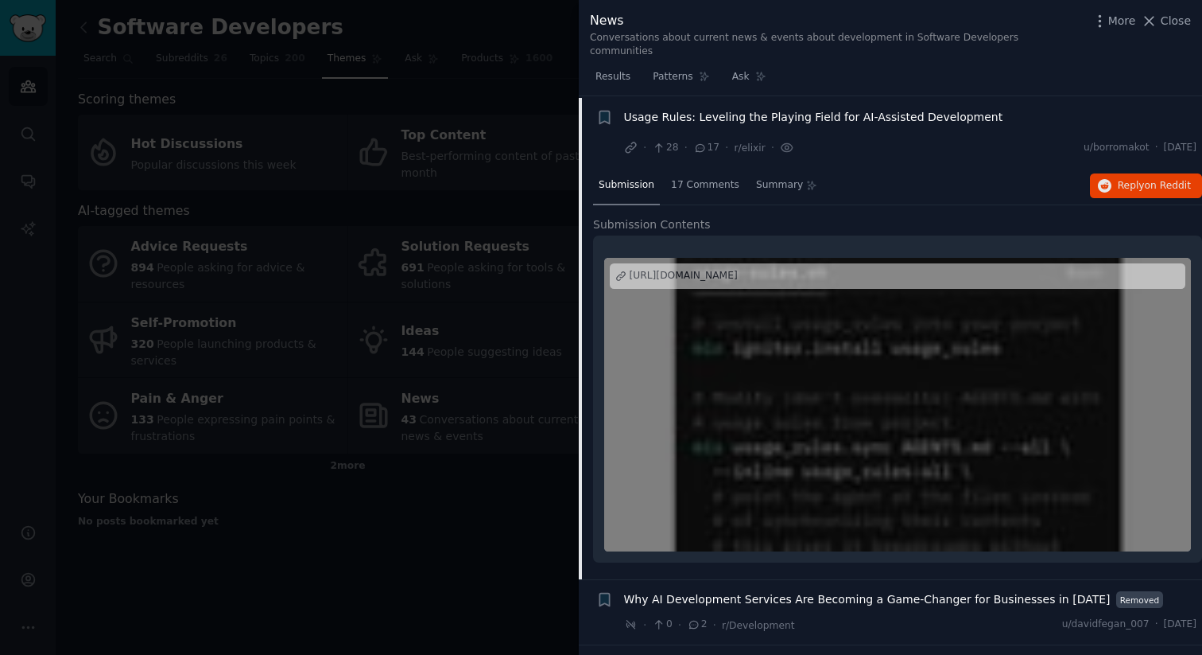
scroll to position [63, 0]
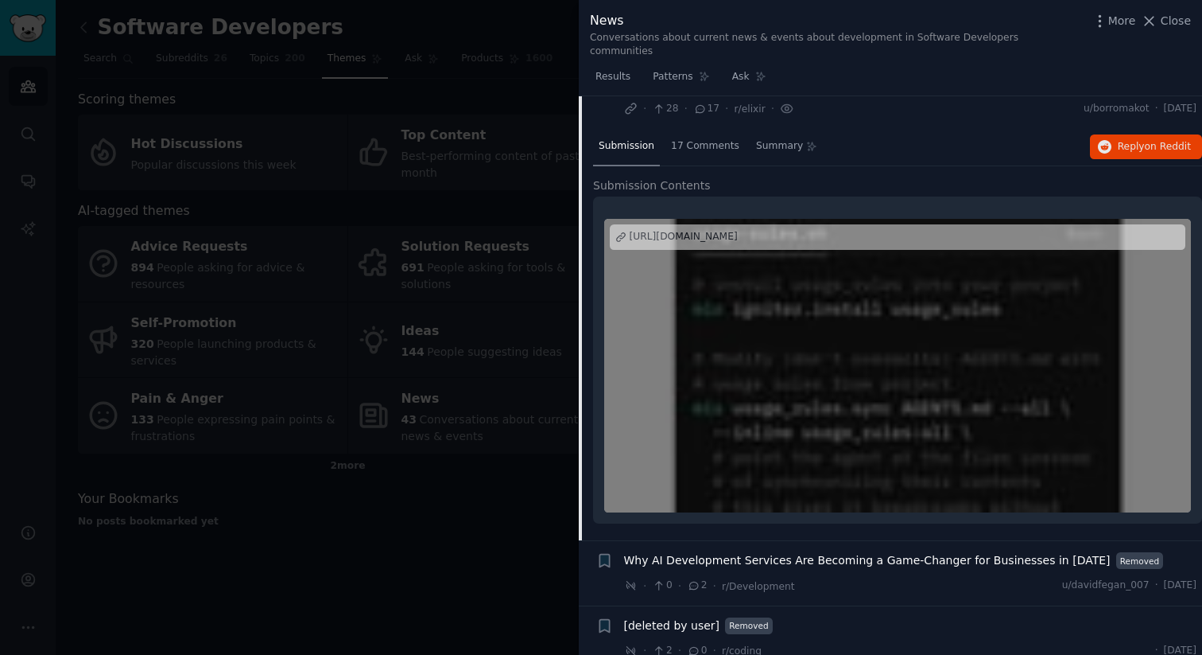
click at [767, 552] on span "Why AI Development Services Are Becoming a Game-Changer for Businesses in [DATE]" at bounding box center [867, 560] width 487 height 17
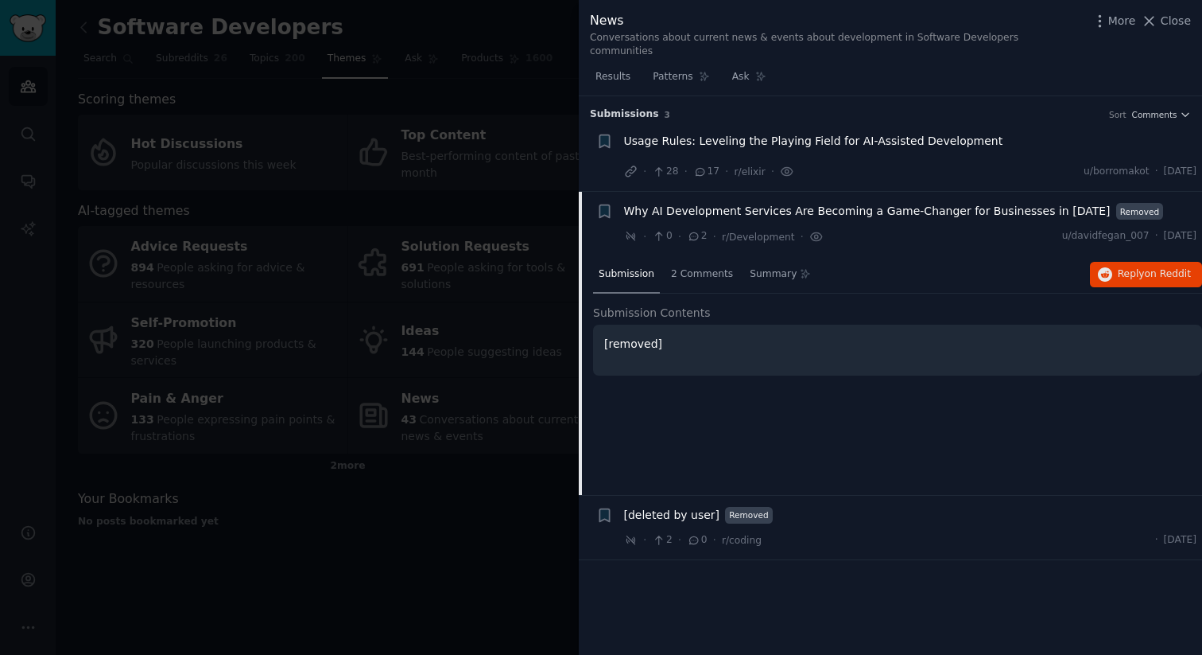
click at [571, 61] on div at bounding box center [601, 327] width 1202 height 655
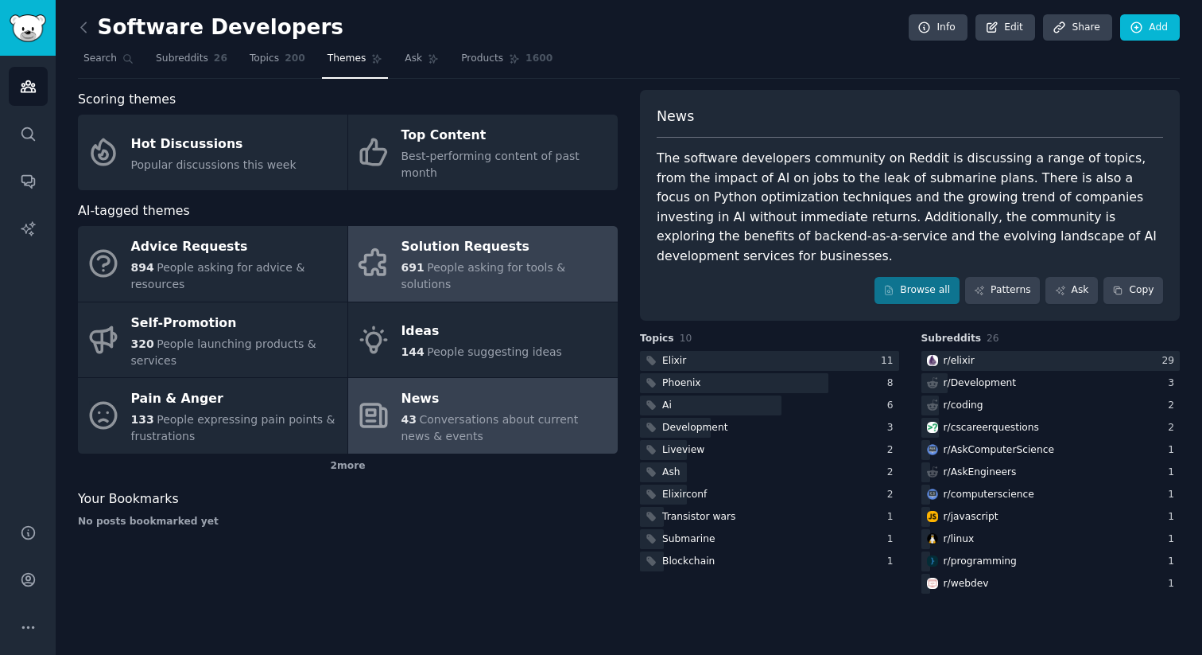
click at [462, 267] on link "Solution Requests 691 People asking for tools & solutions" at bounding box center [483, 264] width 270 height 76
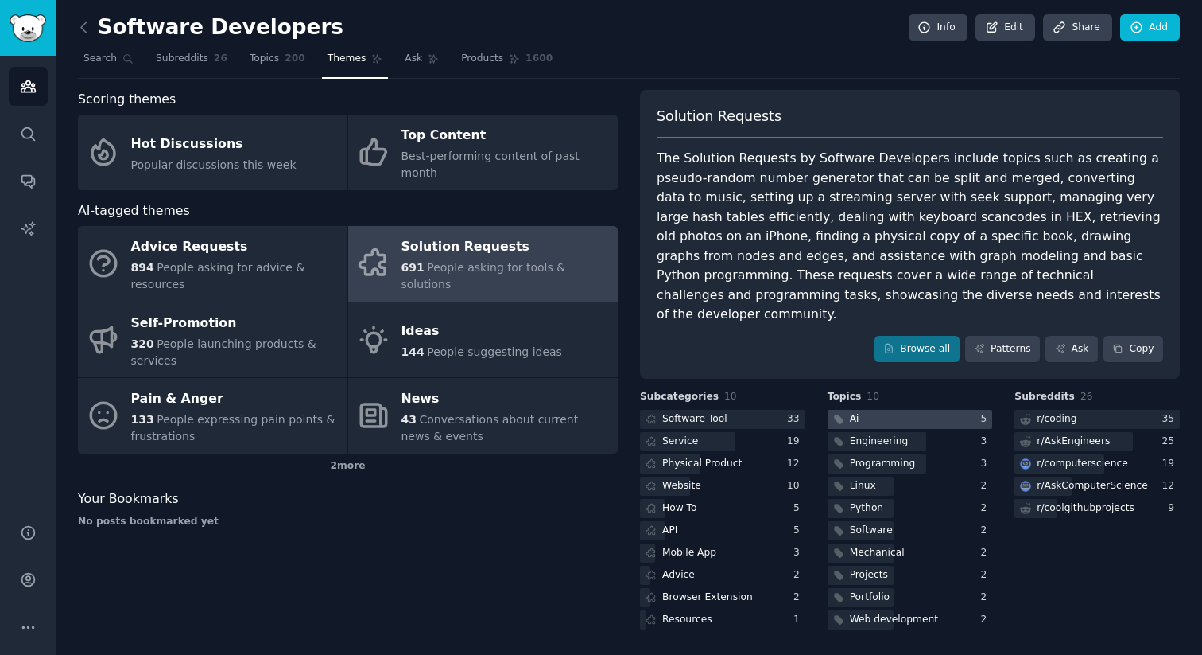
click at [876, 410] on div at bounding box center [910, 420] width 165 height 20
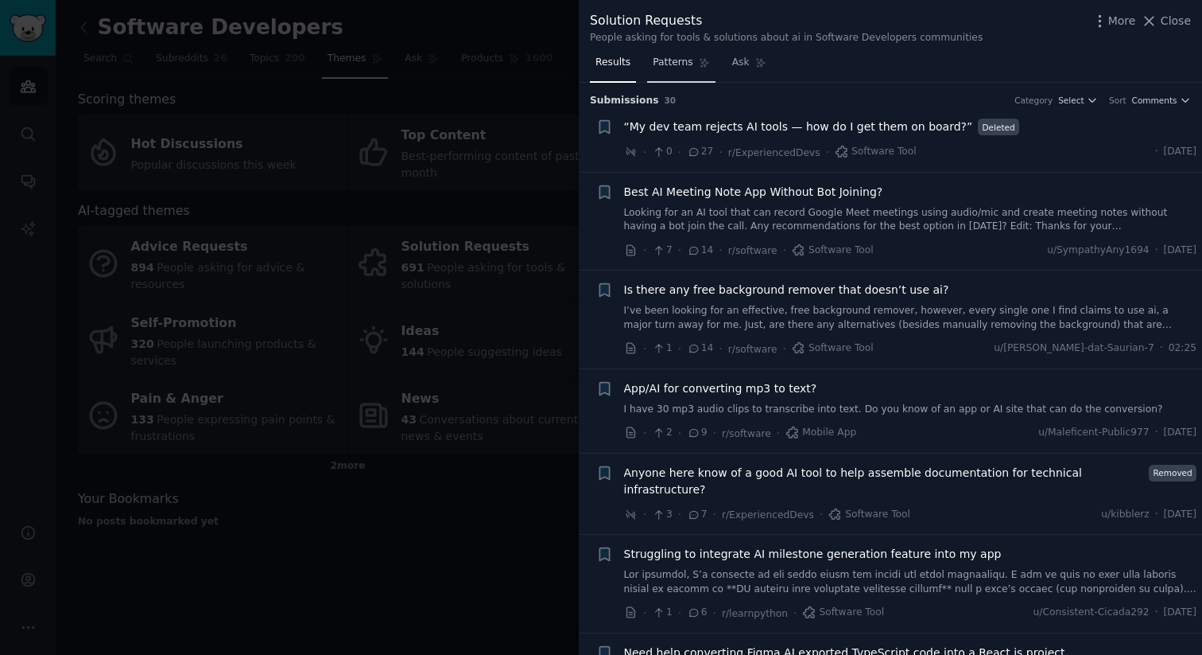
click at [674, 68] on span "Patterns" at bounding box center [673, 63] width 40 height 14
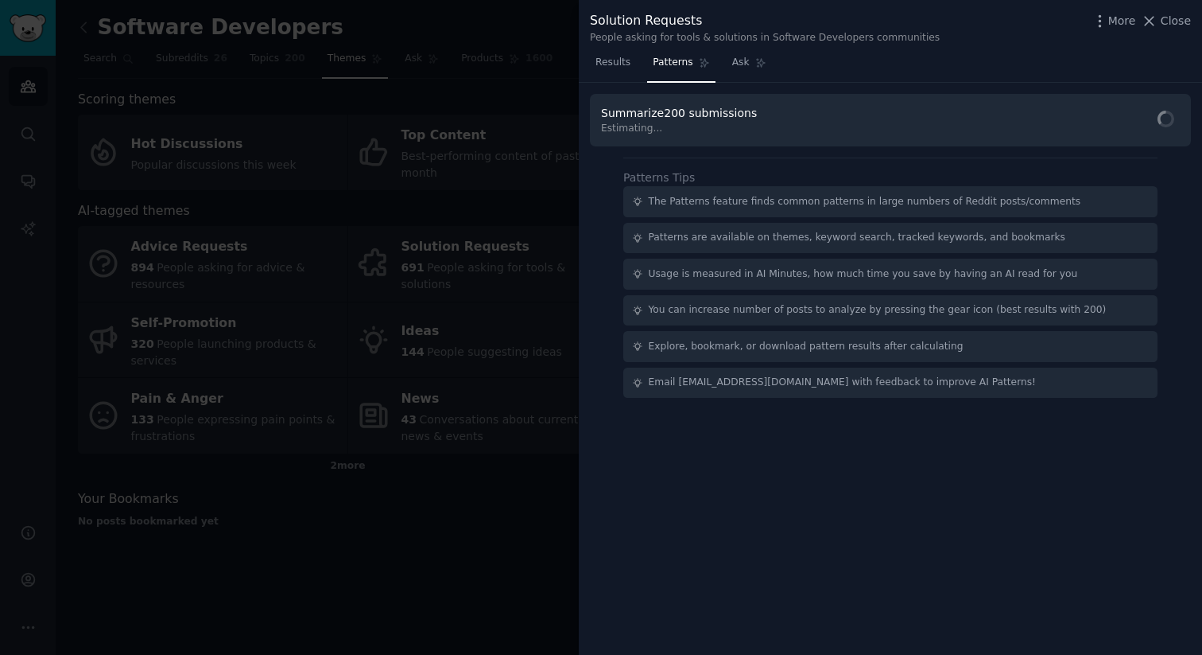
click at [692, 202] on div "The Patterns feature finds common patterns in large numbers of Reddit posts/com…" at bounding box center [865, 202] width 433 height 14
click at [677, 242] on div "Patterns are available on themes, keyword search, tracked keywords, and bookmar…" at bounding box center [857, 241] width 417 height 14
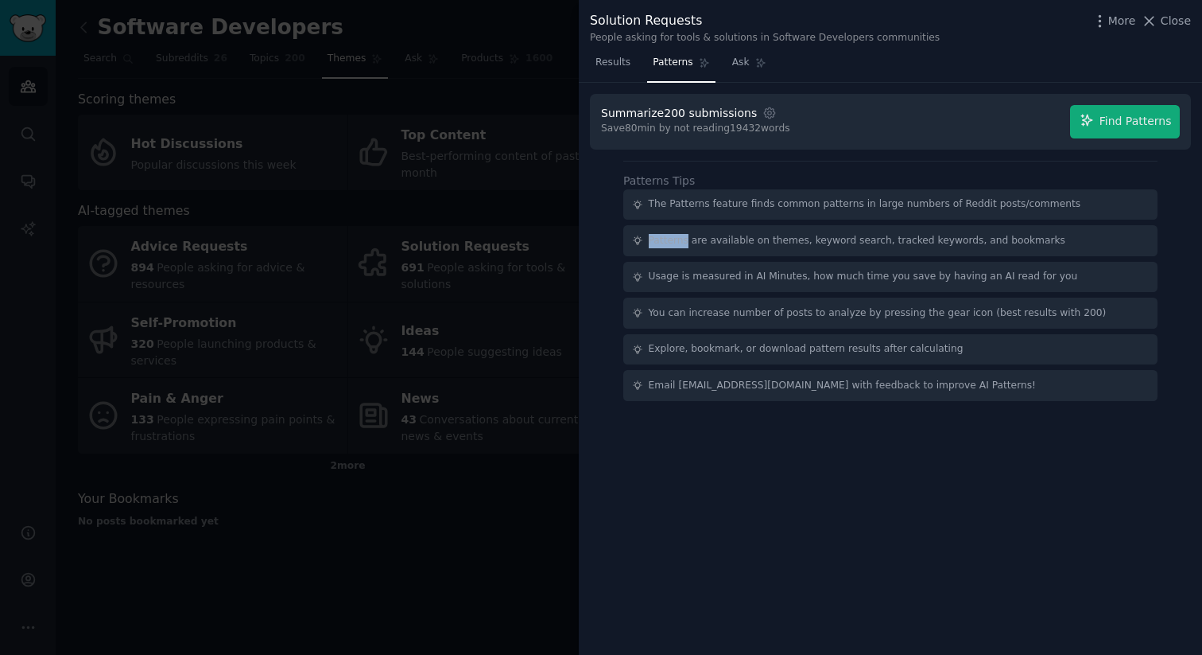
click at [677, 242] on div "Patterns are available on themes, keyword search, tracked keywords, and bookmar…" at bounding box center [857, 241] width 417 height 14
click at [688, 280] on div "Usage is measured in AI Minutes, how much time you save by having an AI read fo…" at bounding box center [863, 277] width 429 height 14
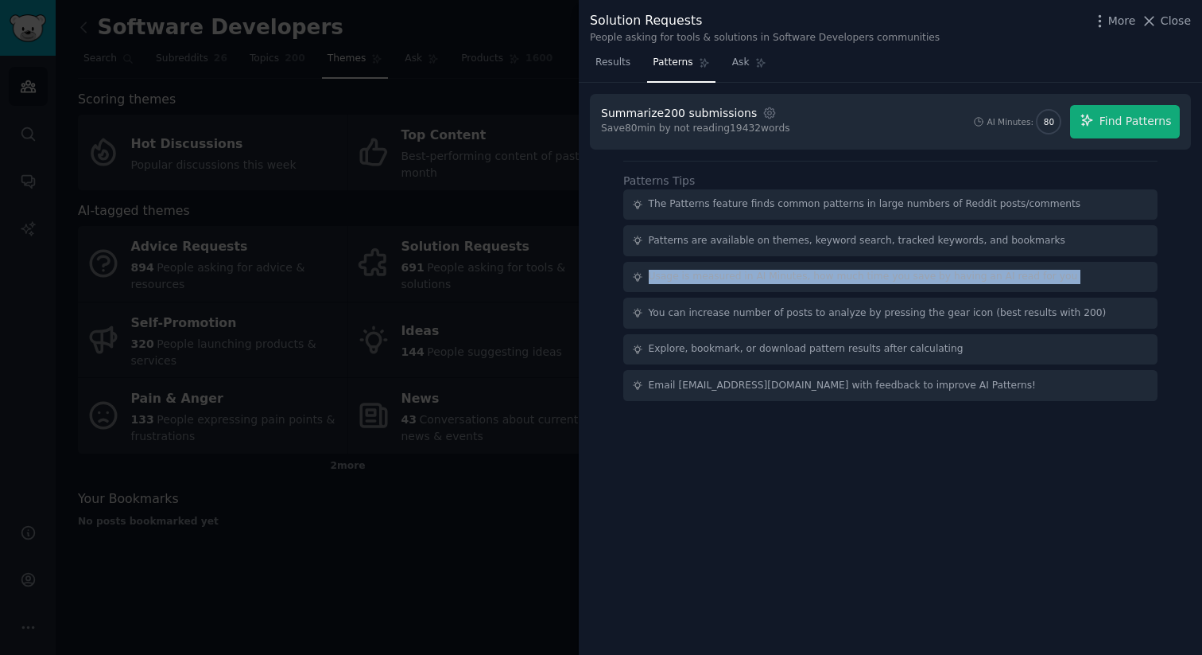
click at [511, 498] on div at bounding box center [601, 327] width 1202 height 655
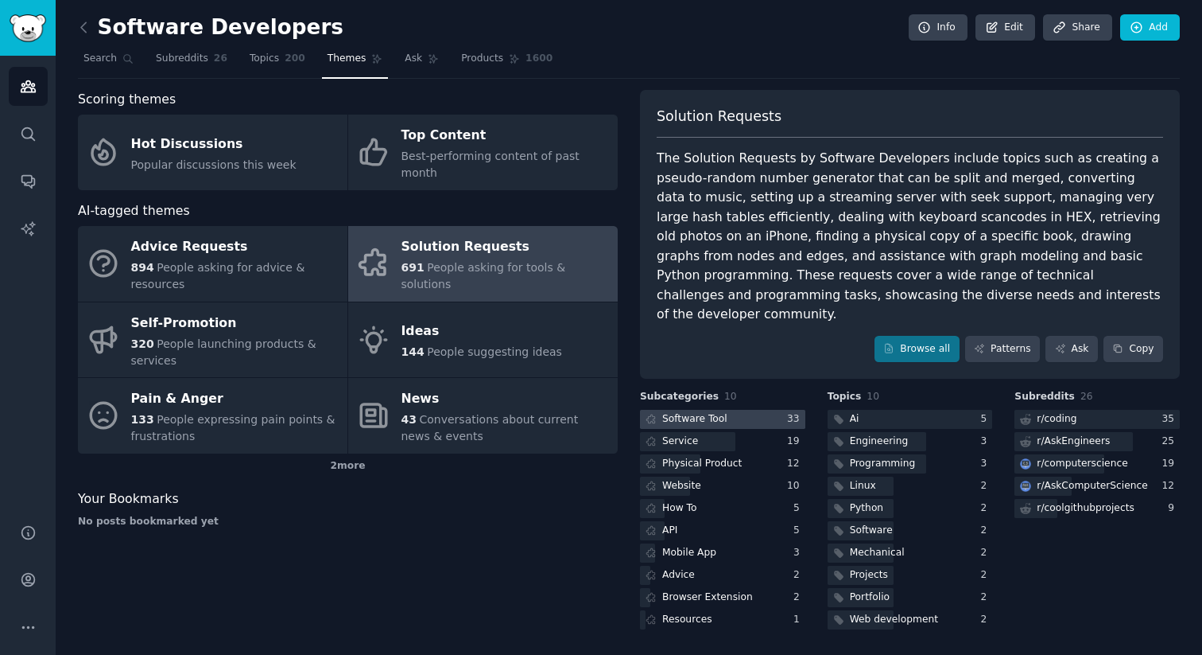
click at [688, 412] on div "Software Tool" at bounding box center [694, 419] width 65 height 14
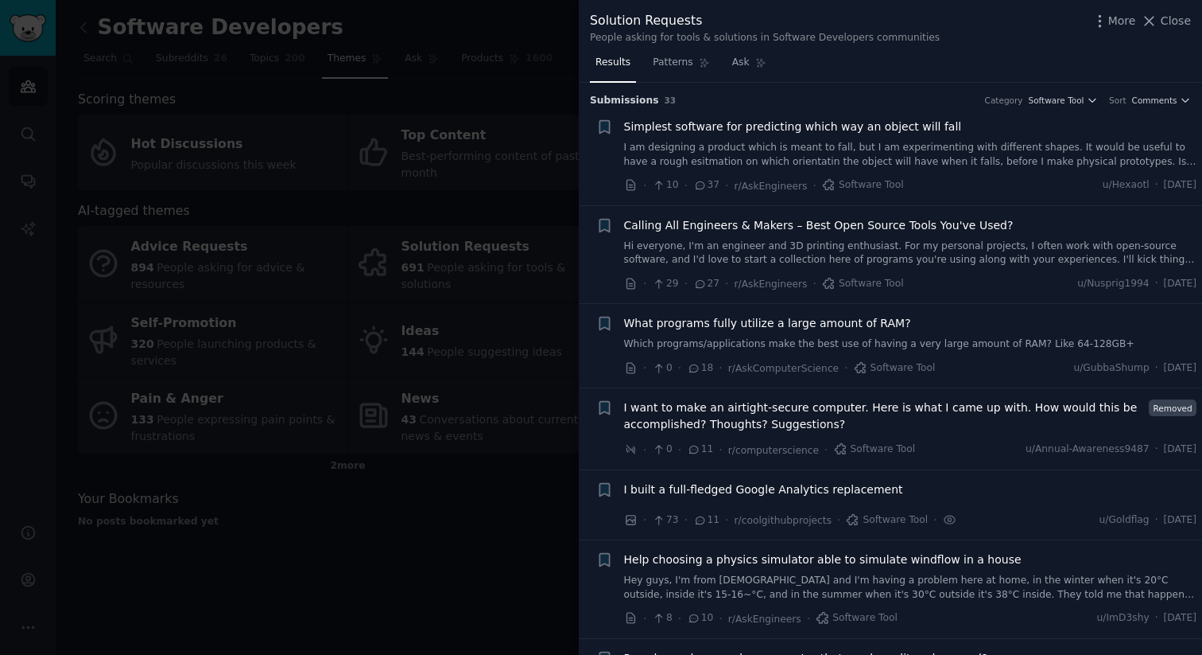
click at [508, 484] on div at bounding box center [601, 327] width 1202 height 655
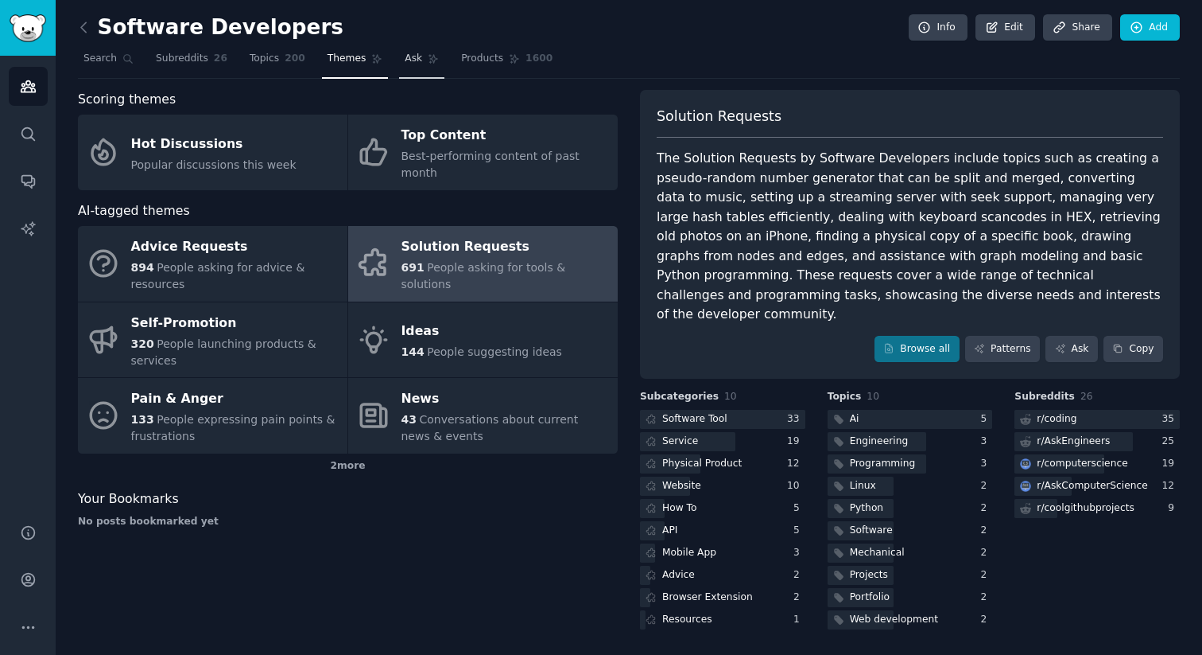
click at [406, 64] on span "Ask" at bounding box center [413, 59] width 17 height 14
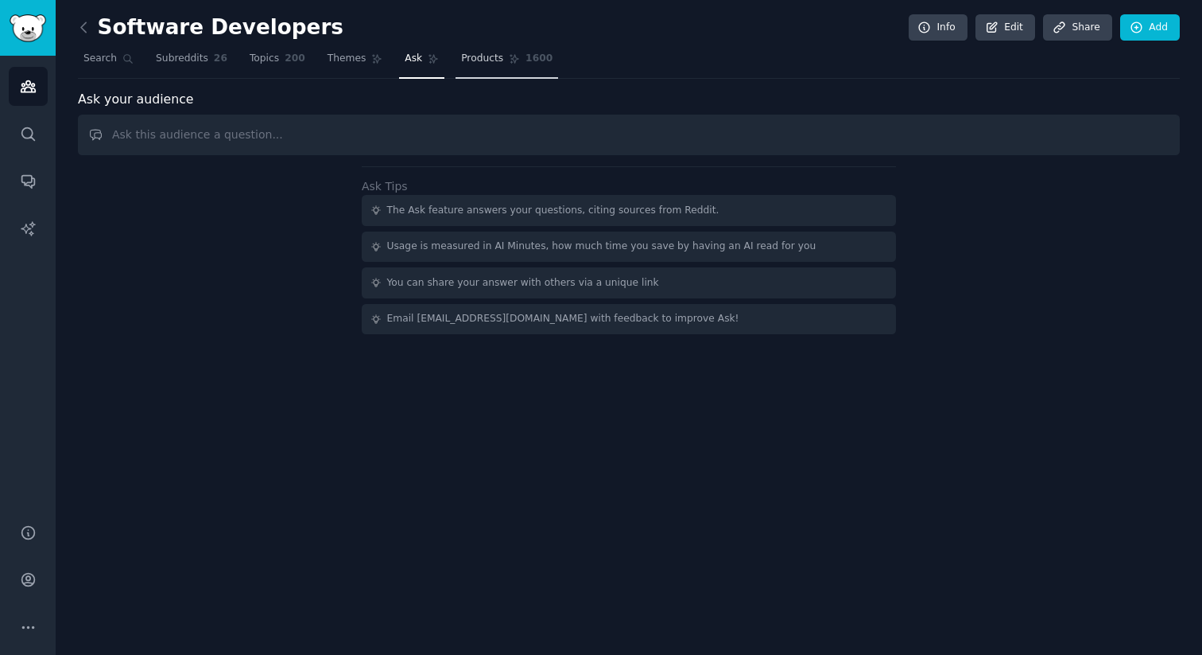
click at [478, 66] on link "Products 1600" at bounding box center [507, 62] width 103 height 33
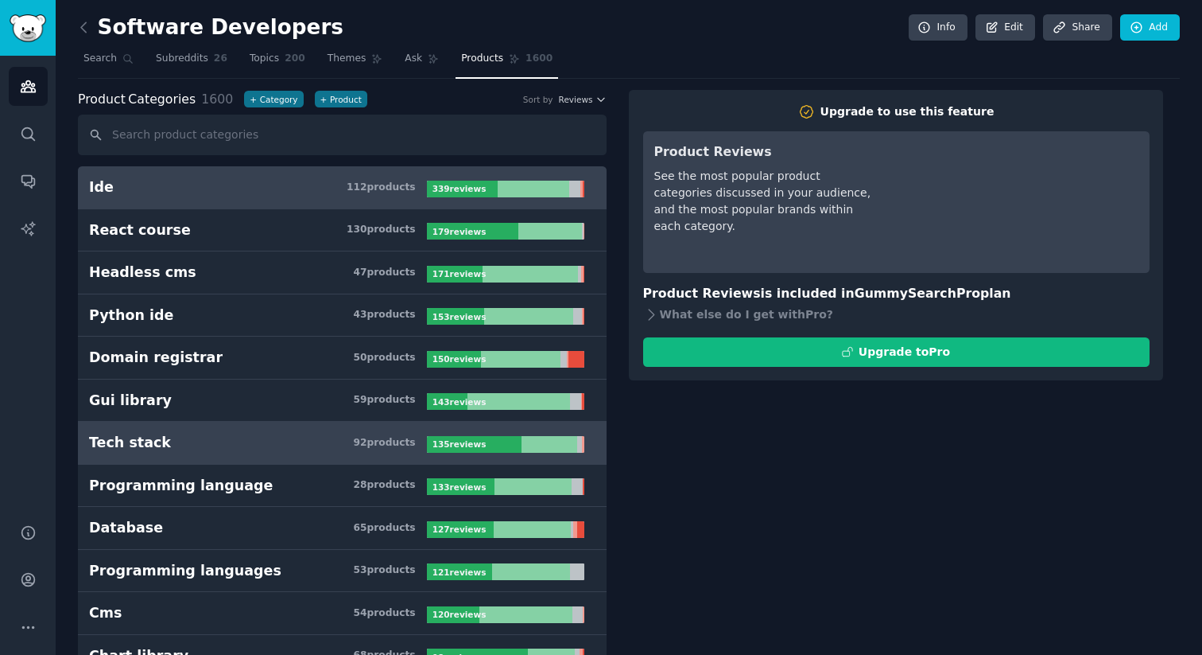
click at [337, 461] on link "Tech stack 92 product s 135 review s" at bounding box center [342, 442] width 529 height 43
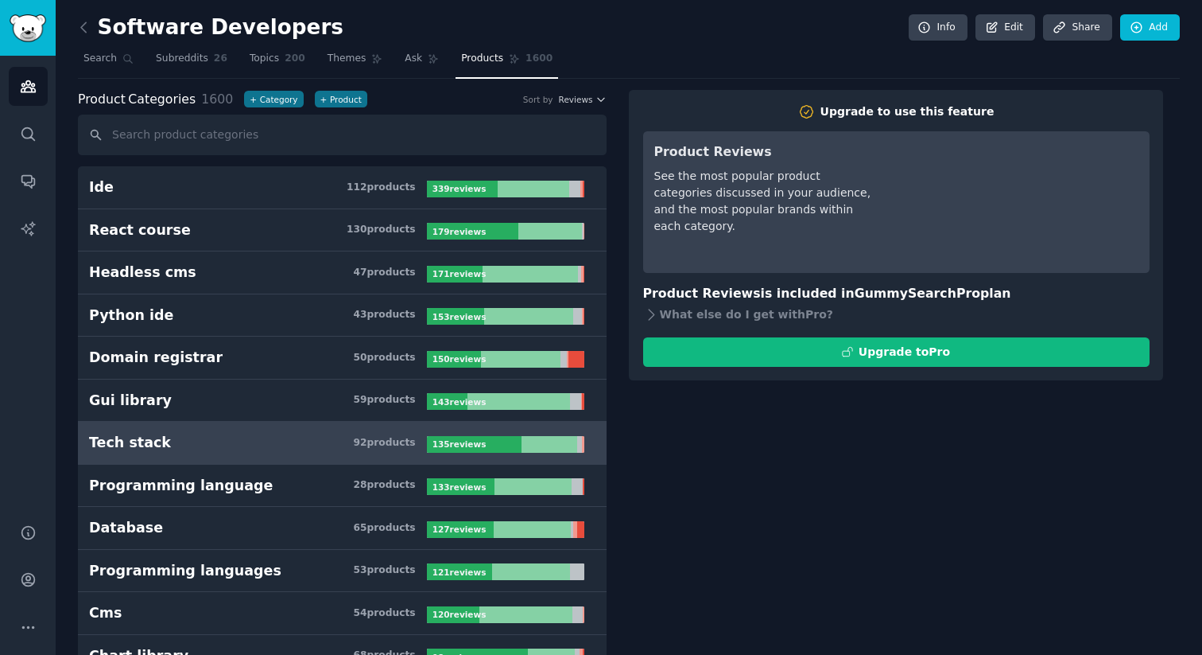
click at [336, 444] on h3 "Tech stack 92 product s" at bounding box center [258, 443] width 338 height 20
click at [453, 445] on b "135 review s" at bounding box center [460, 444] width 54 height 10
click at [166, 58] on span "Subreddits" at bounding box center [182, 59] width 52 height 14
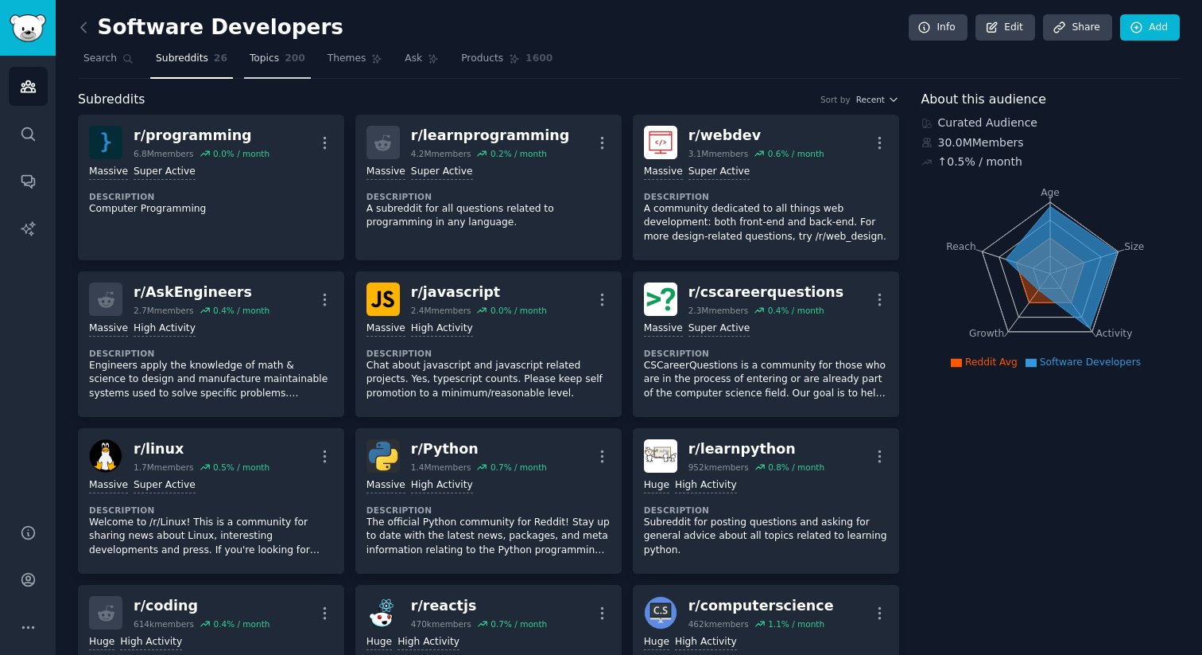
click at [255, 67] on link "Topics 200" at bounding box center [277, 62] width 67 height 33
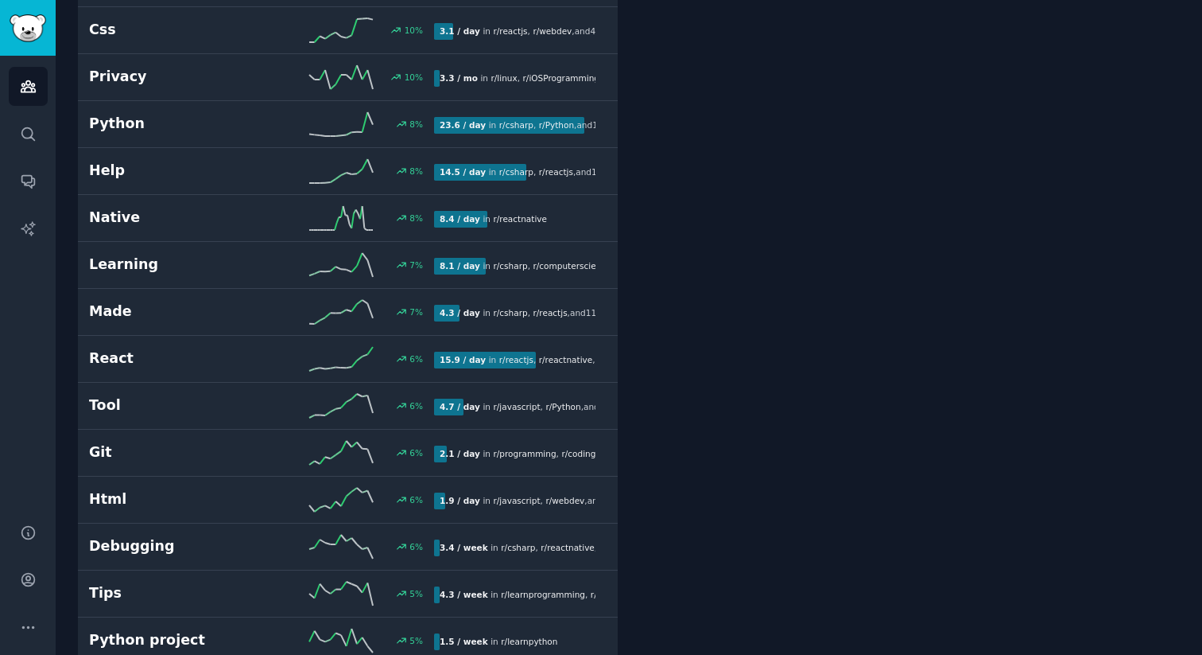
scroll to position [2795, 0]
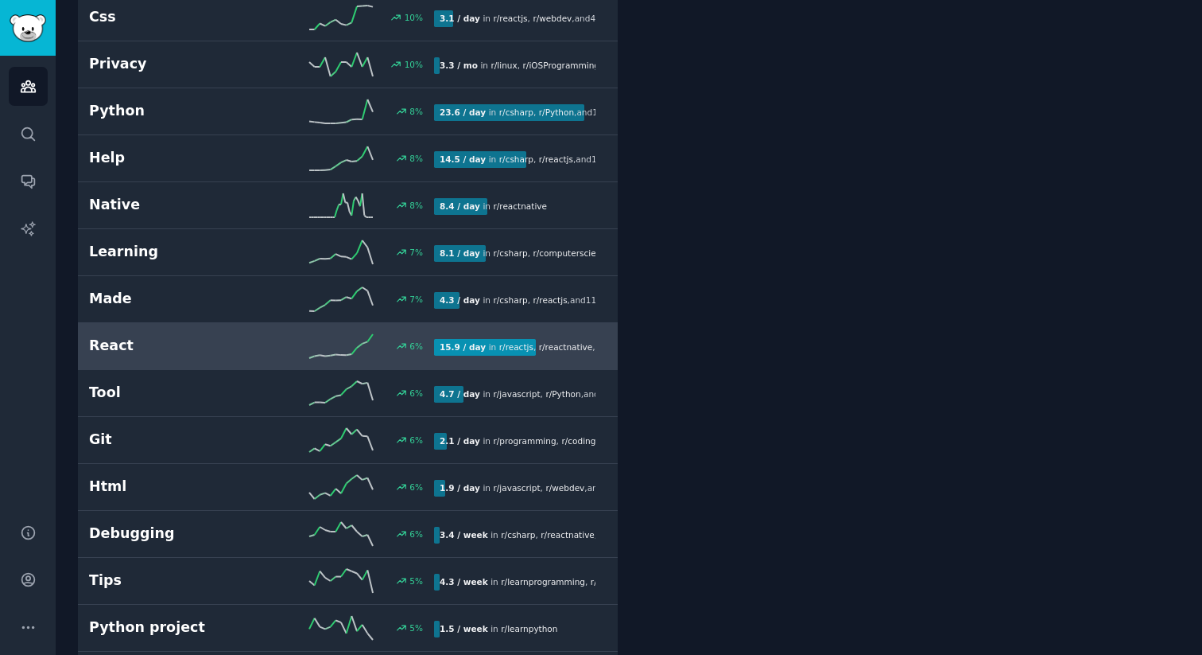
click at [252, 363] on link "React 6 % 15.9 / day in r/ reactjs , r/ reactnative , and 5 other s" at bounding box center [348, 346] width 540 height 47
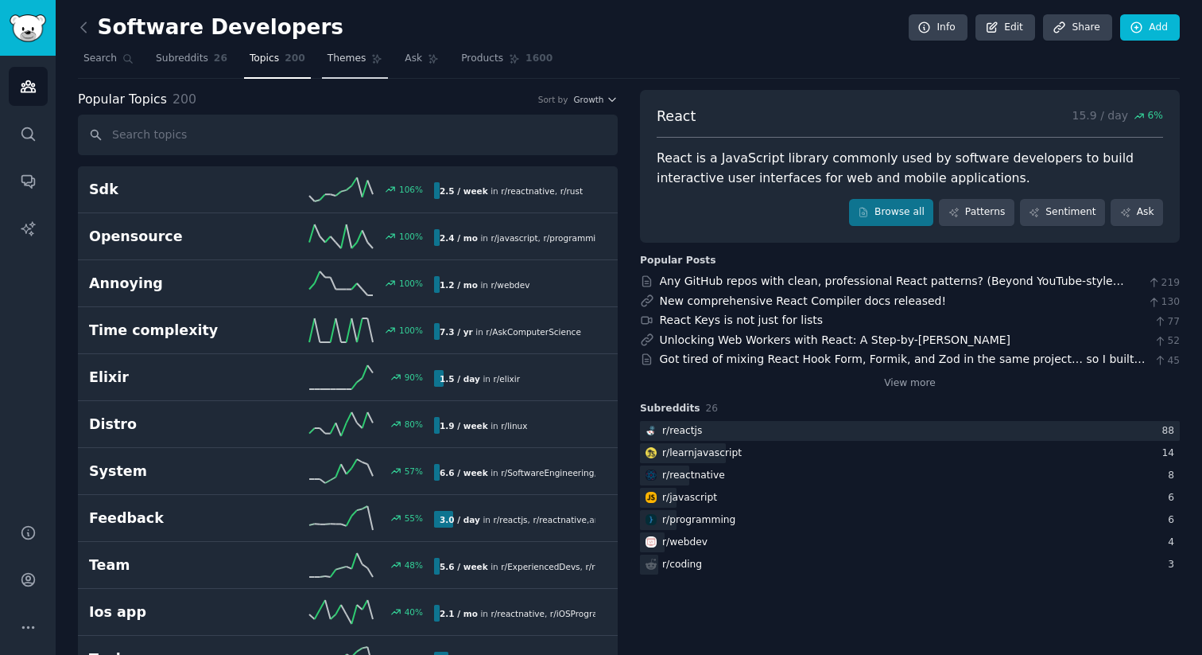
click at [346, 61] on span "Themes" at bounding box center [347, 59] width 39 height 14
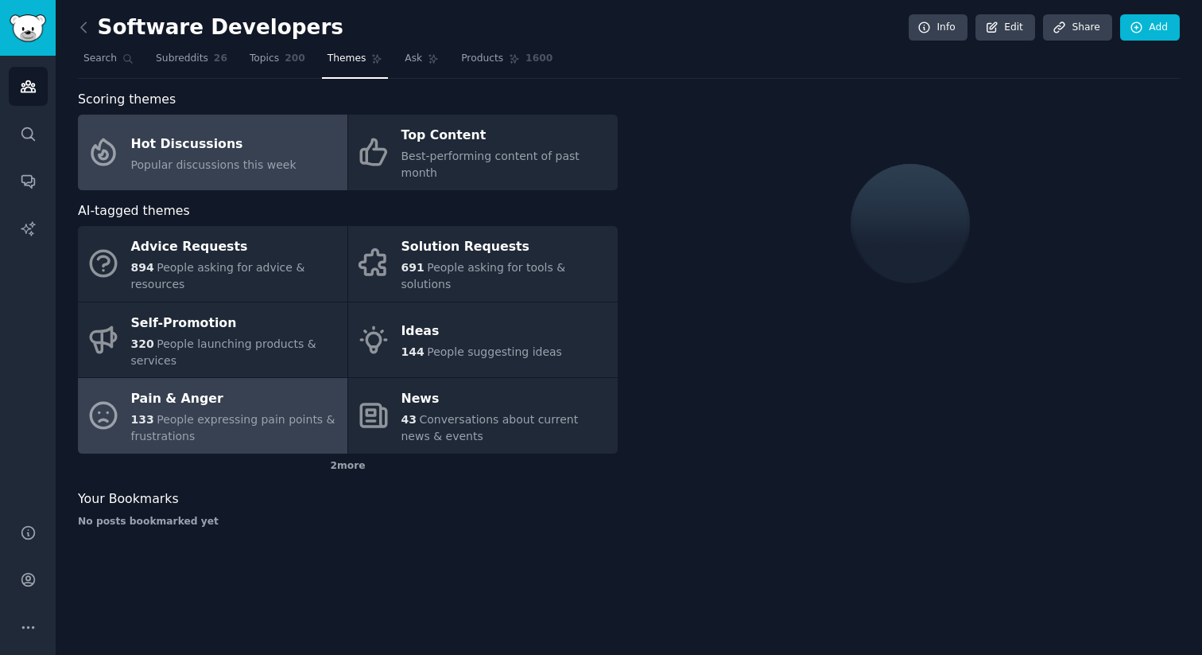
click at [194, 413] on span "People expressing pain points & frustrations" at bounding box center [233, 427] width 204 height 29
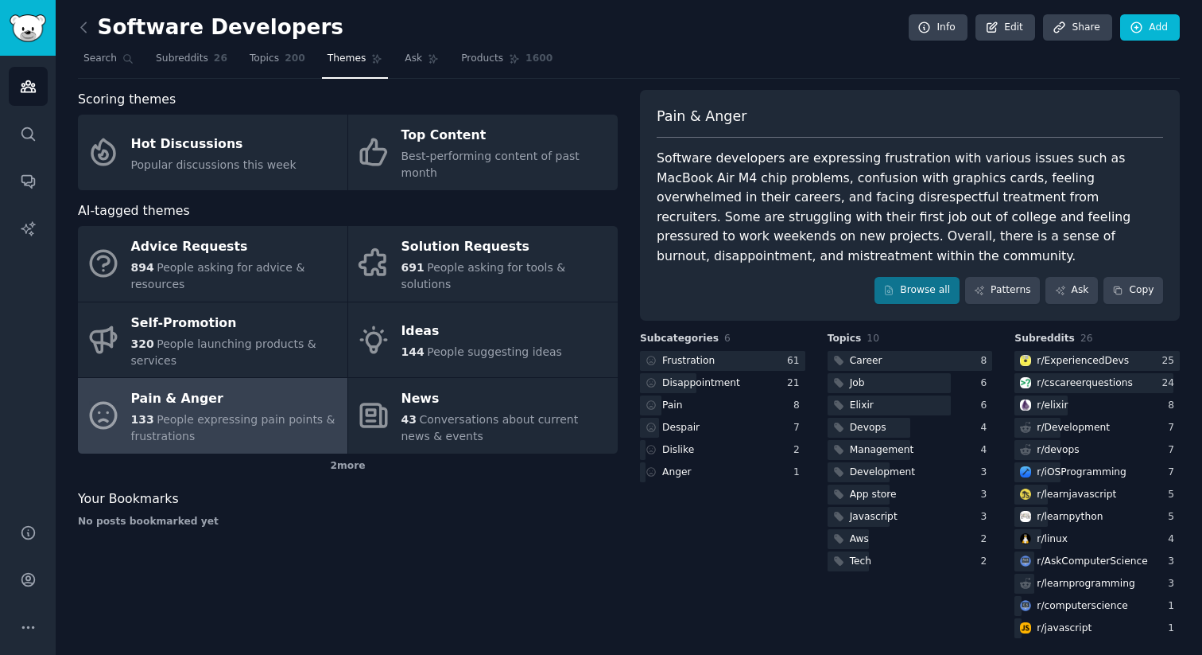
click at [240, 411] on div "133 People expressing pain points & frustrations" at bounding box center [235, 427] width 208 height 33
click at [1002, 278] on link "Patterns" at bounding box center [1002, 290] width 75 height 27
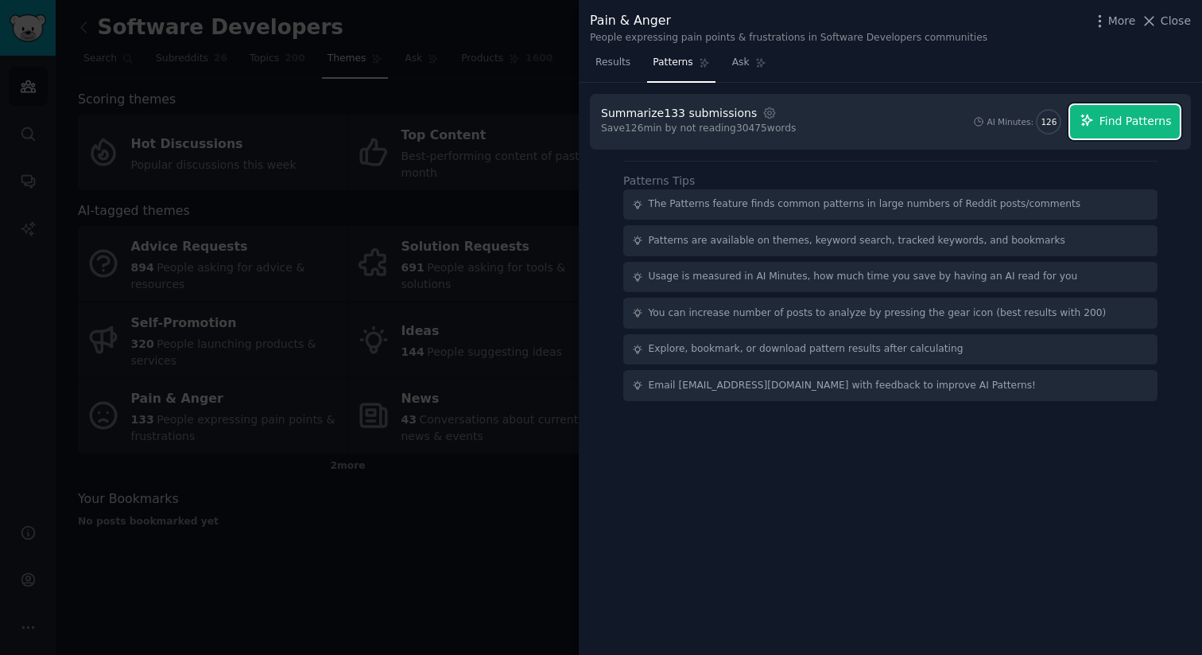
click at [1151, 116] on span "Find Patterns" at bounding box center [1136, 121] width 72 height 17
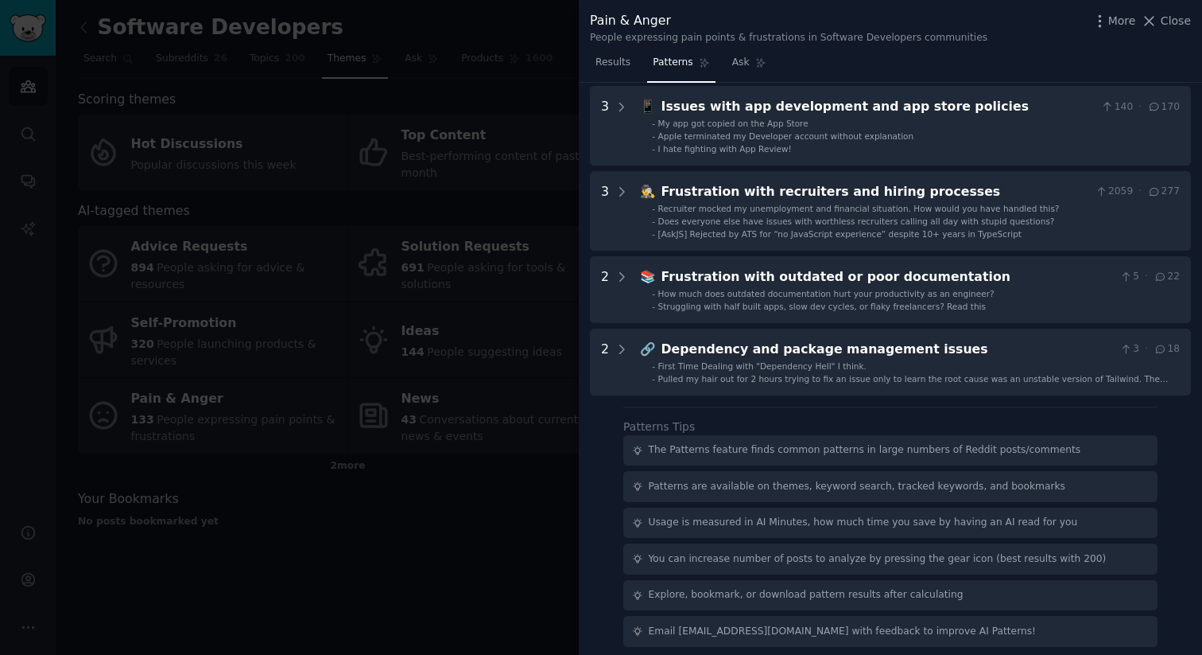
scroll to position [586, 0]
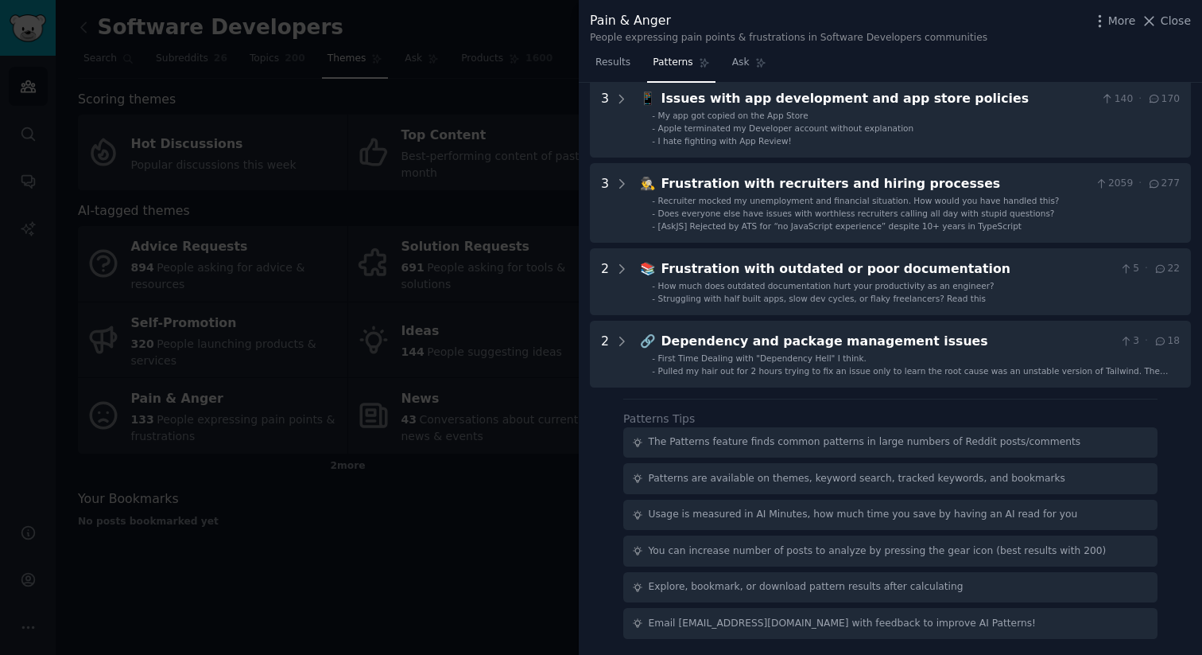
click at [533, 52] on div at bounding box center [601, 327] width 1202 height 655
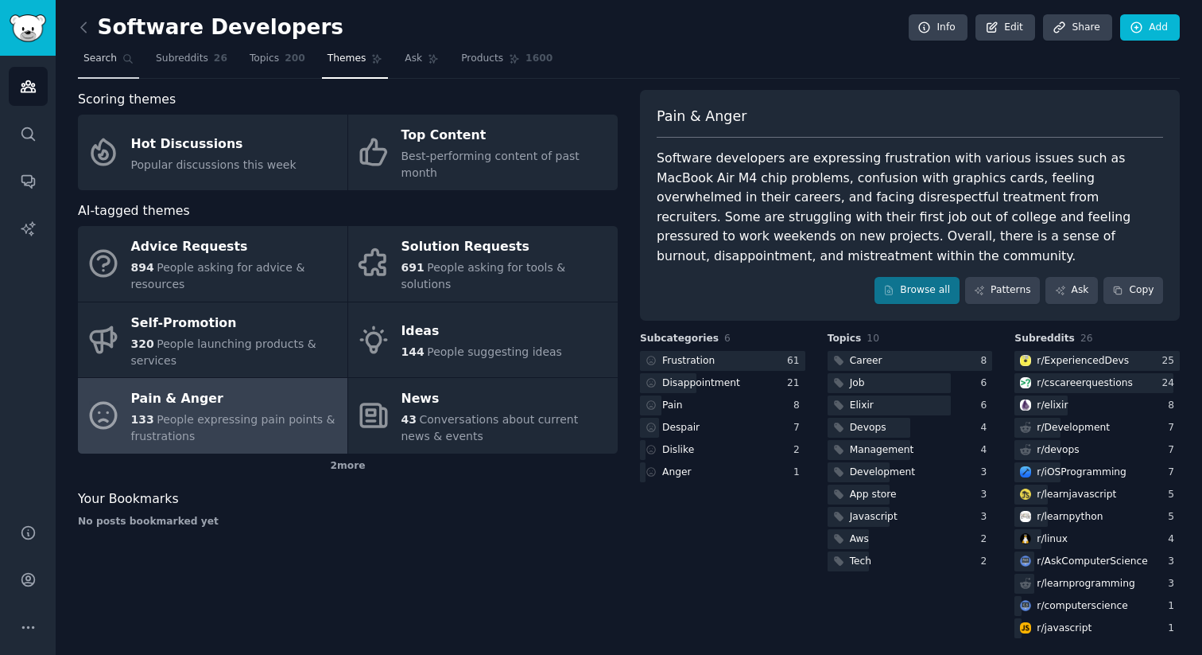
click at [103, 68] on link "Search" at bounding box center [108, 62] width 61 height 33
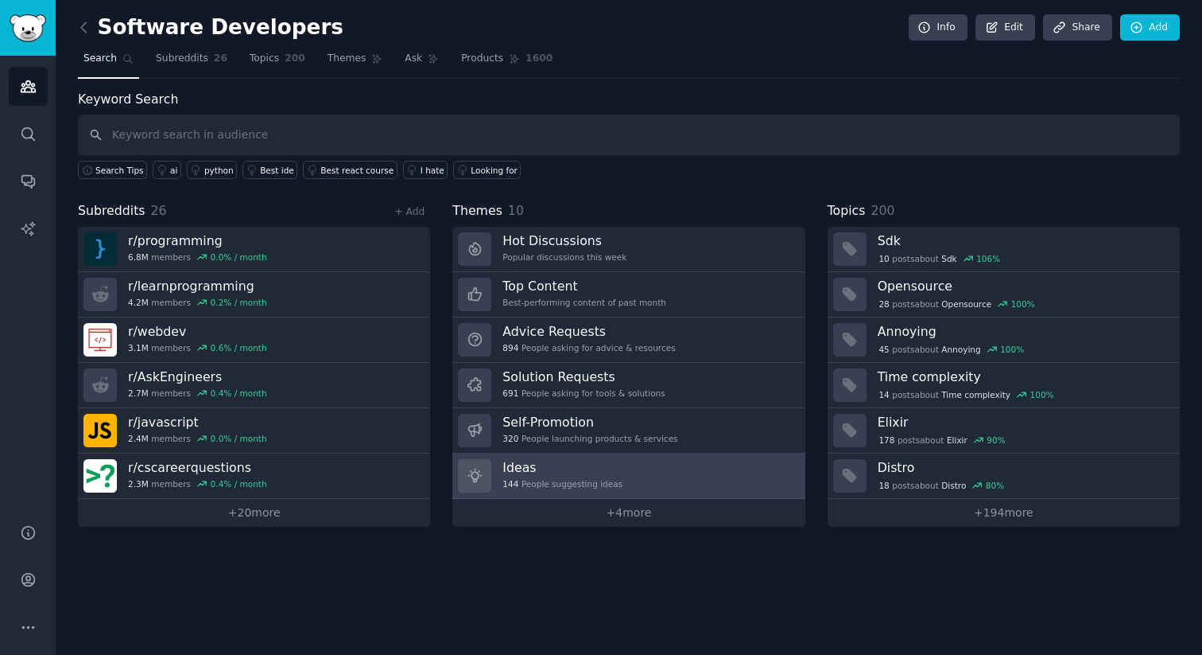
click at [527, 488] on div "144 People suggesting ideas" at bounding box center [563, 483] width 120 height 11
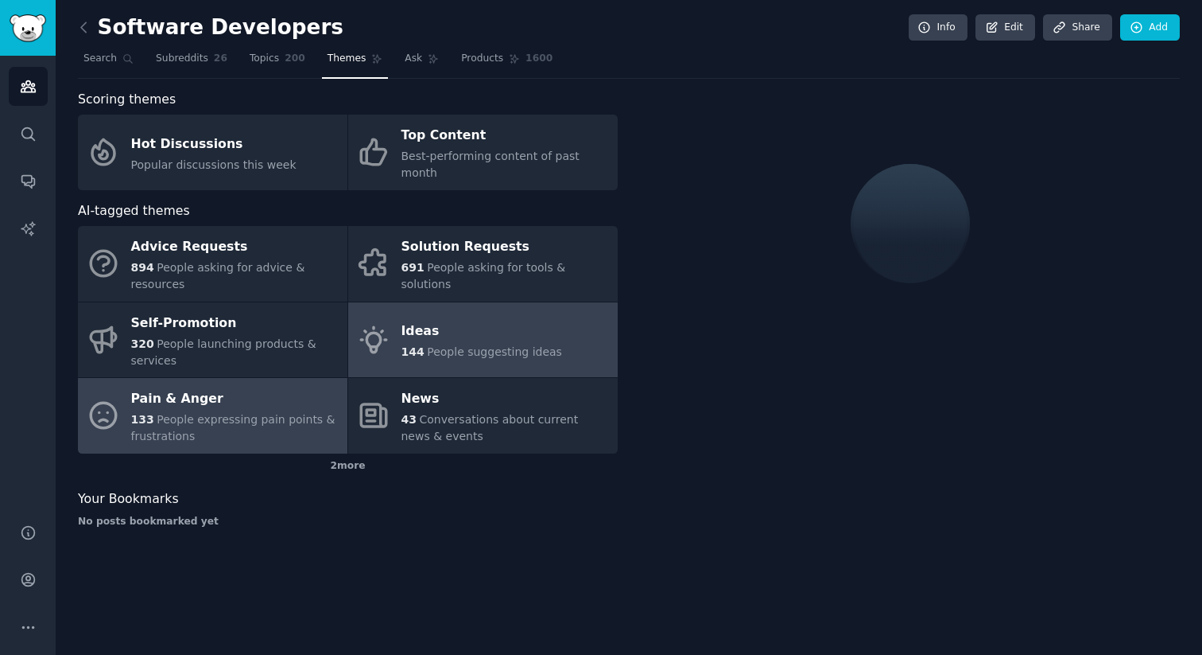
click at [227, 387] on div "Pain & Anger" at bounding box center [235, 399] width 208 height 25
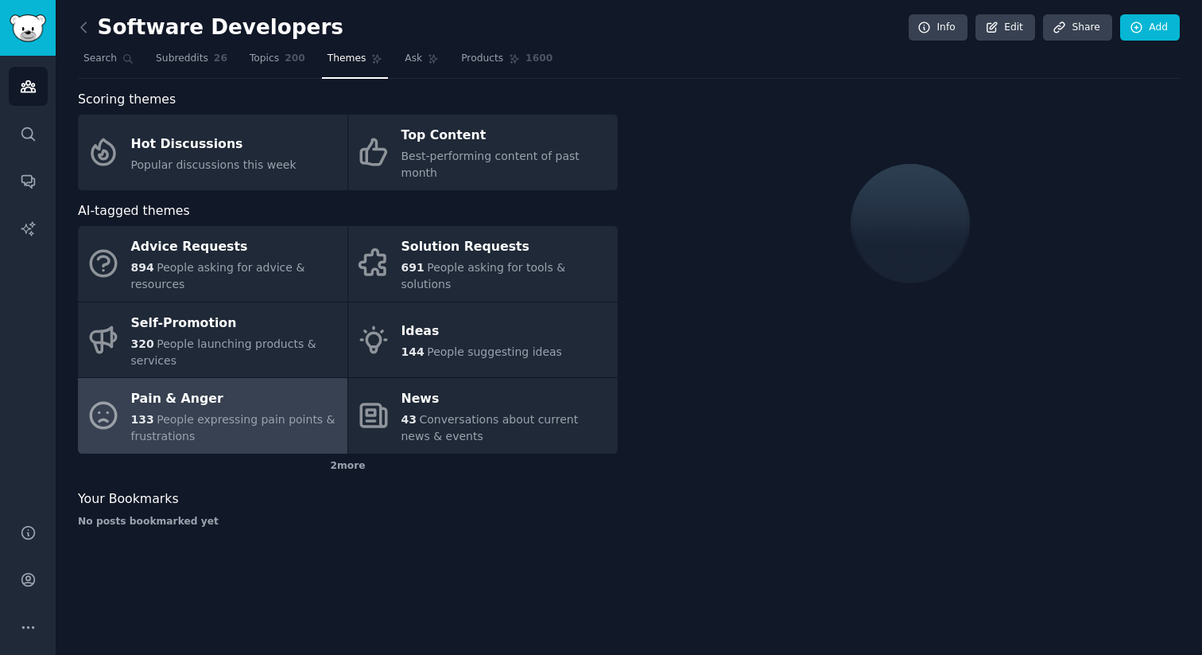
click at [235, 413] on span "People expressing pain points & frustrations" at bounding box center [233, 427] width 204 height 29
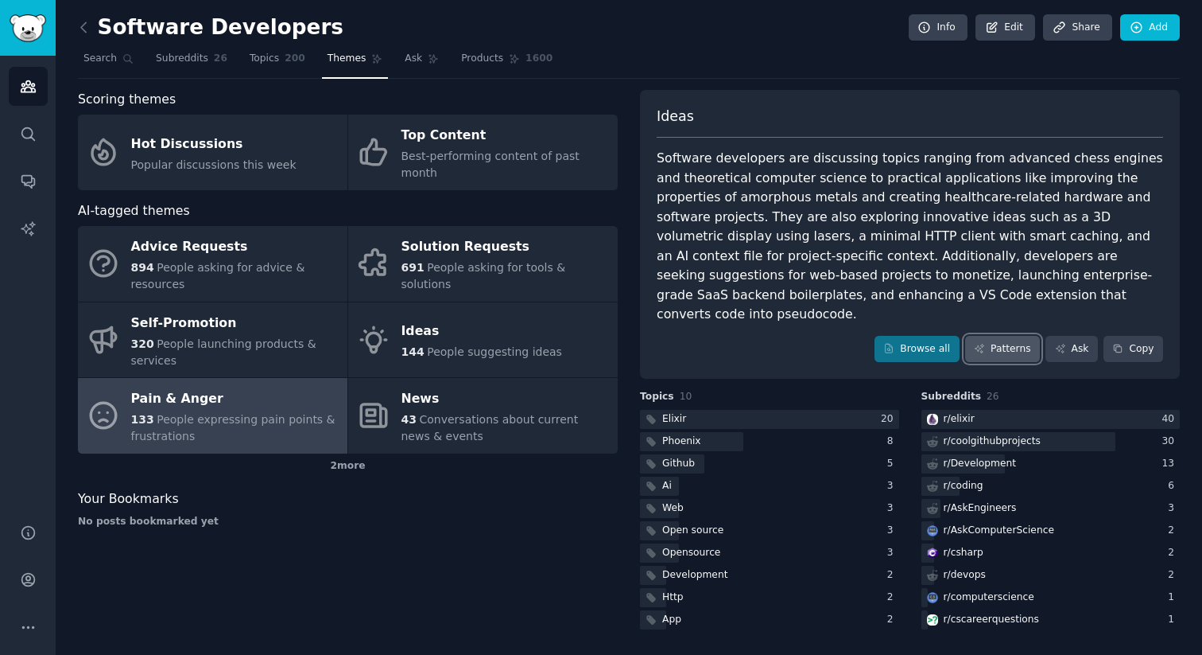
click at [1009, 336] on link "Patterns" at bounding box center [1002, 349] width 75 height 27
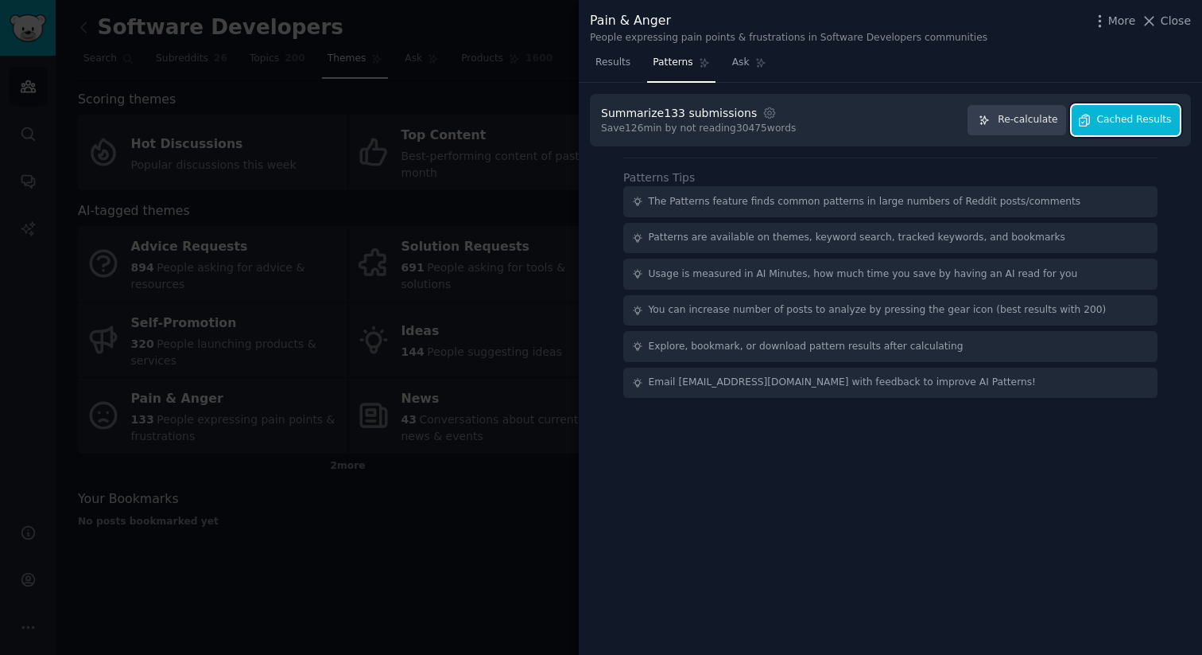
click at [1132, 126] on span "Cached Results" at bounding box center [1134, 120] width 75 height 14
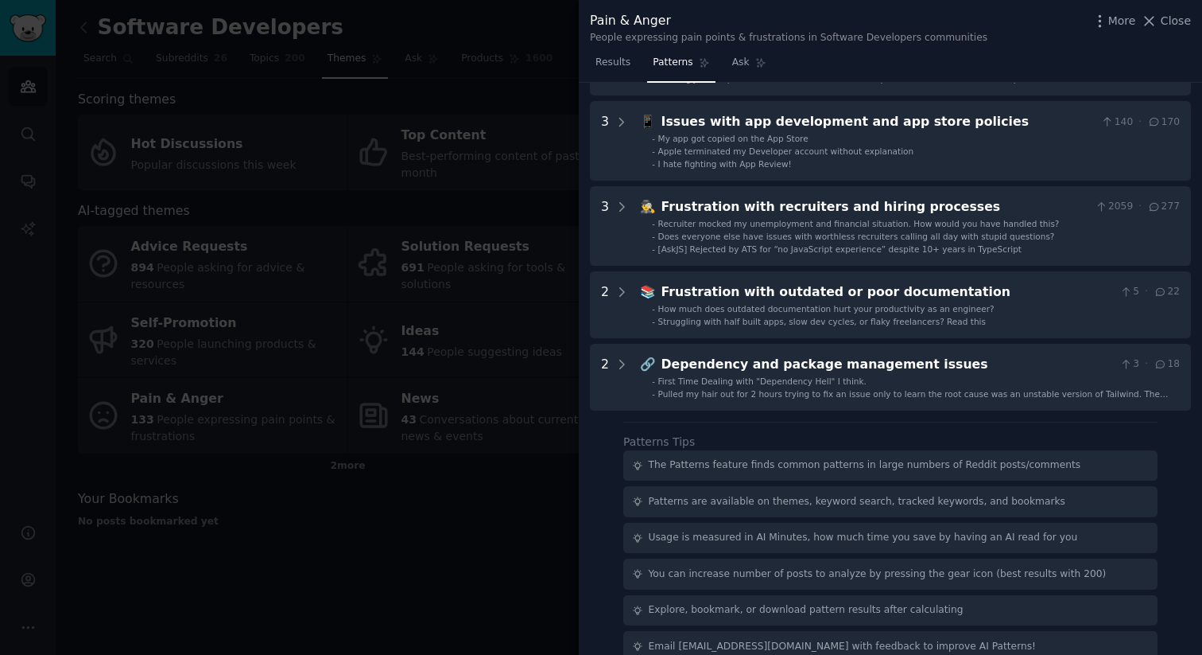
scroll to position [564, 0]
click at [511, 506] on div at bounding box center [601, 327] width 1202 height 655
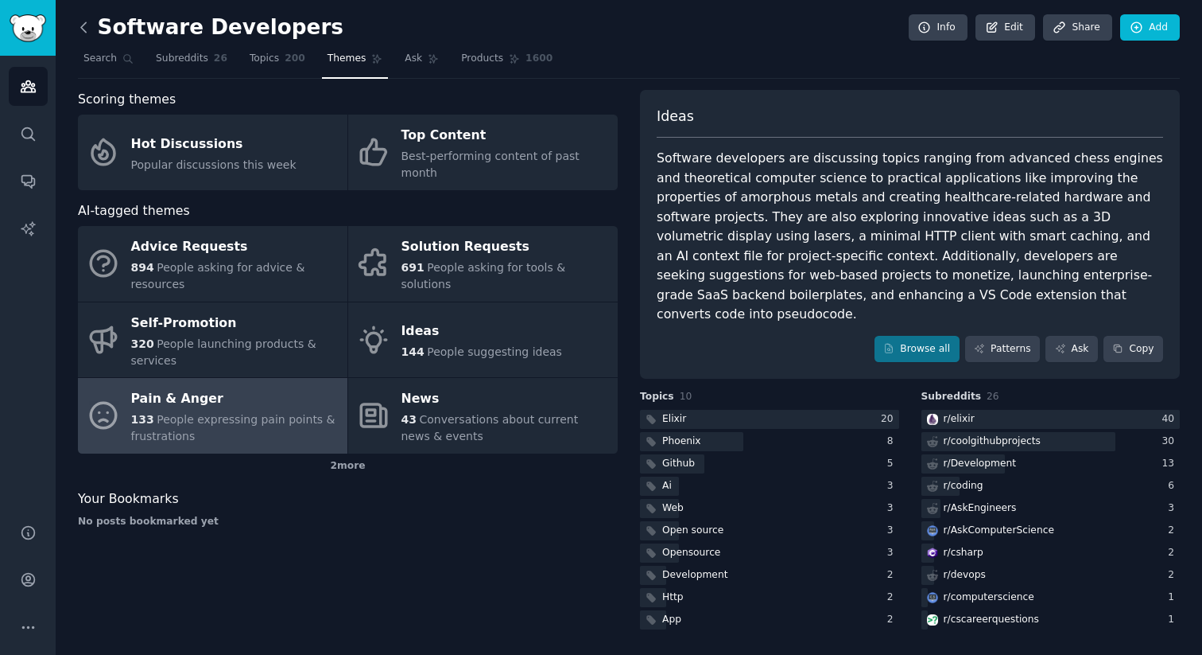
click at [88, 28] on icon at bounding box center [84, 27] width 17 height 17
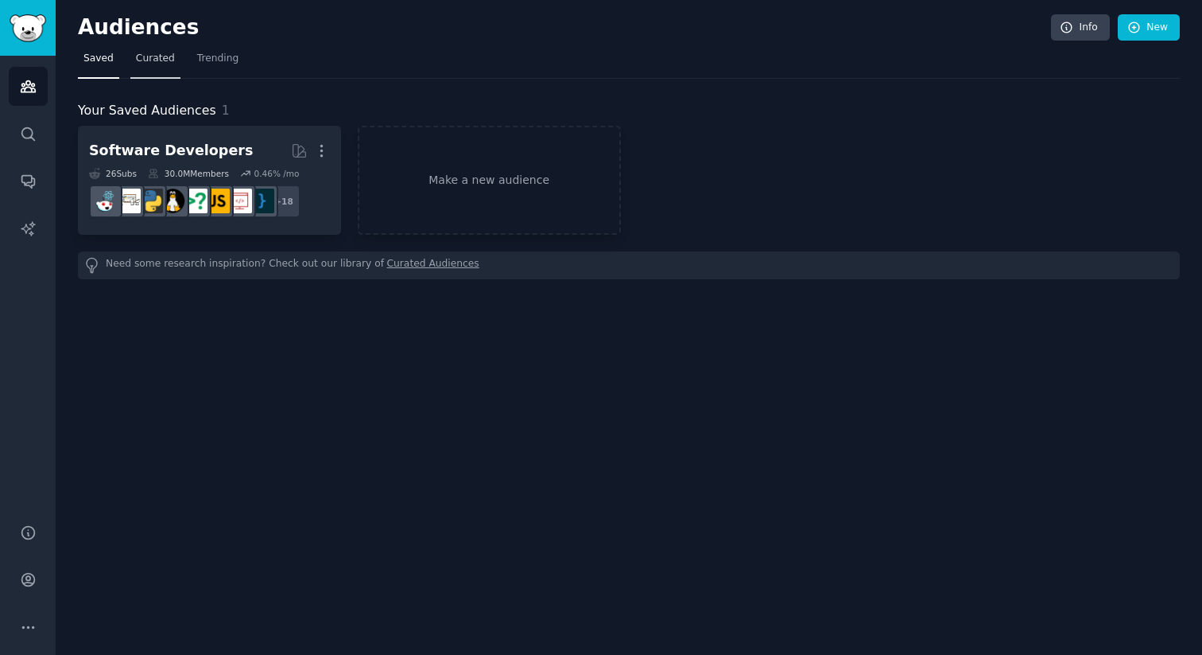
click at [141, 60] on span "Curated" at bounding box center [155, 59] width 39 height 14
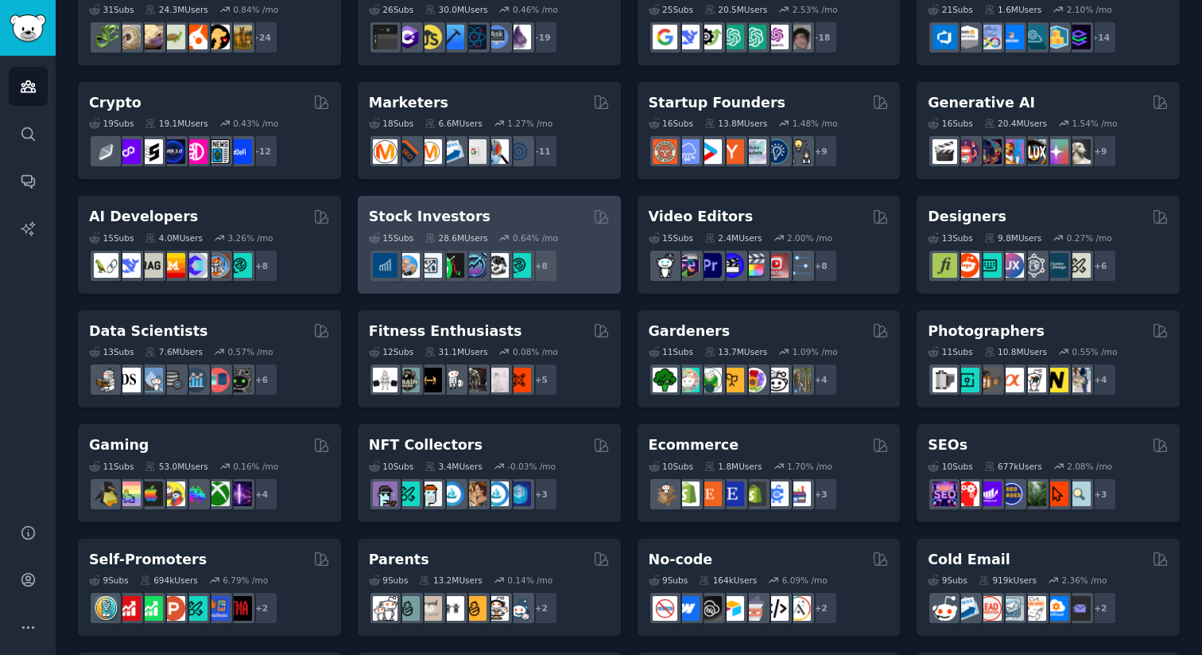
scroll to position [160, 0]
